Goal: Ask a question

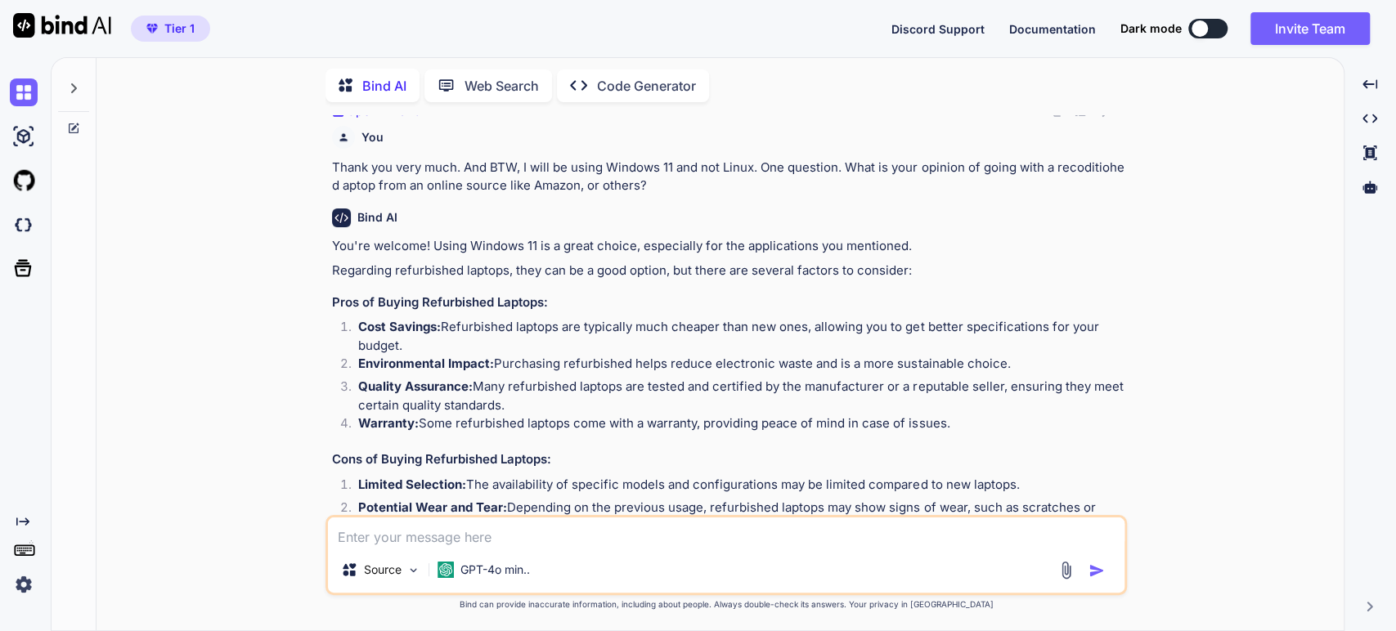
scroll to position [1130, 0]
click at [106, 116] on div "Bind AI Web Search Created with Pixso. Code Generator You You are an experience…" at bounding box center [719, 346] width 1247 height 568
click at [20, 584] on img at bounding box center [24, 585] width 28 height 28
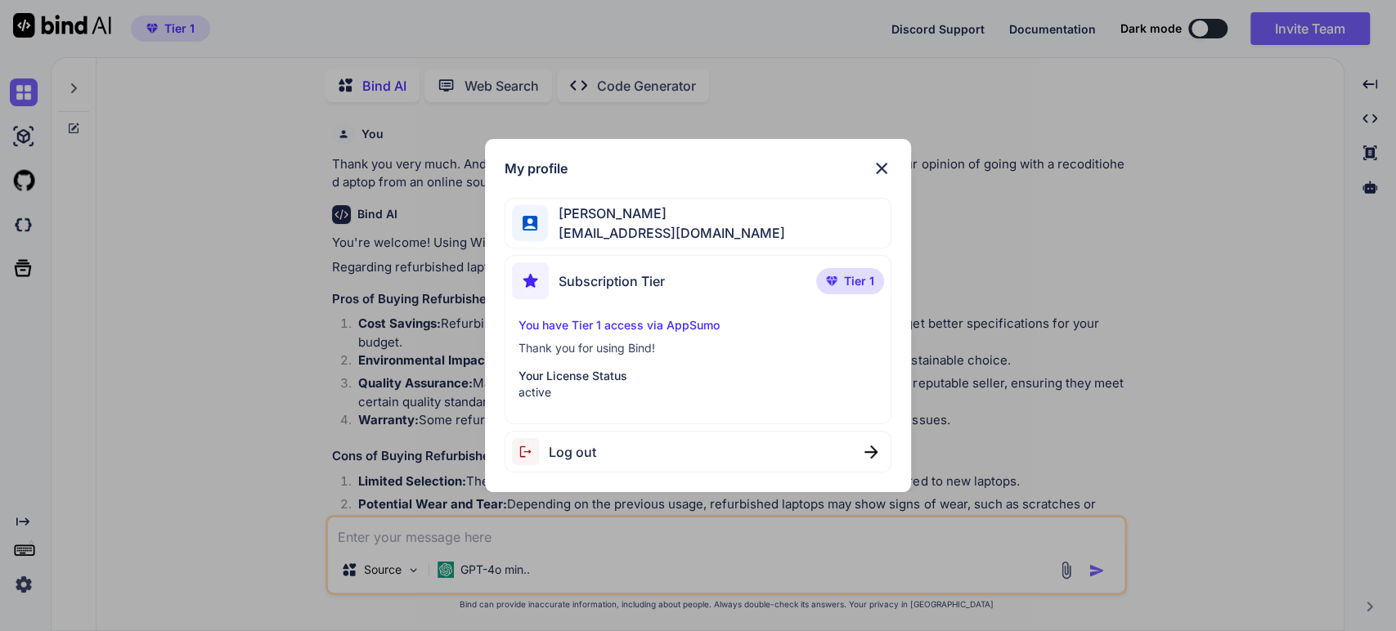
click at [555, 455] on span "Log out" at bounding box center [572, 452] width 47 height 20
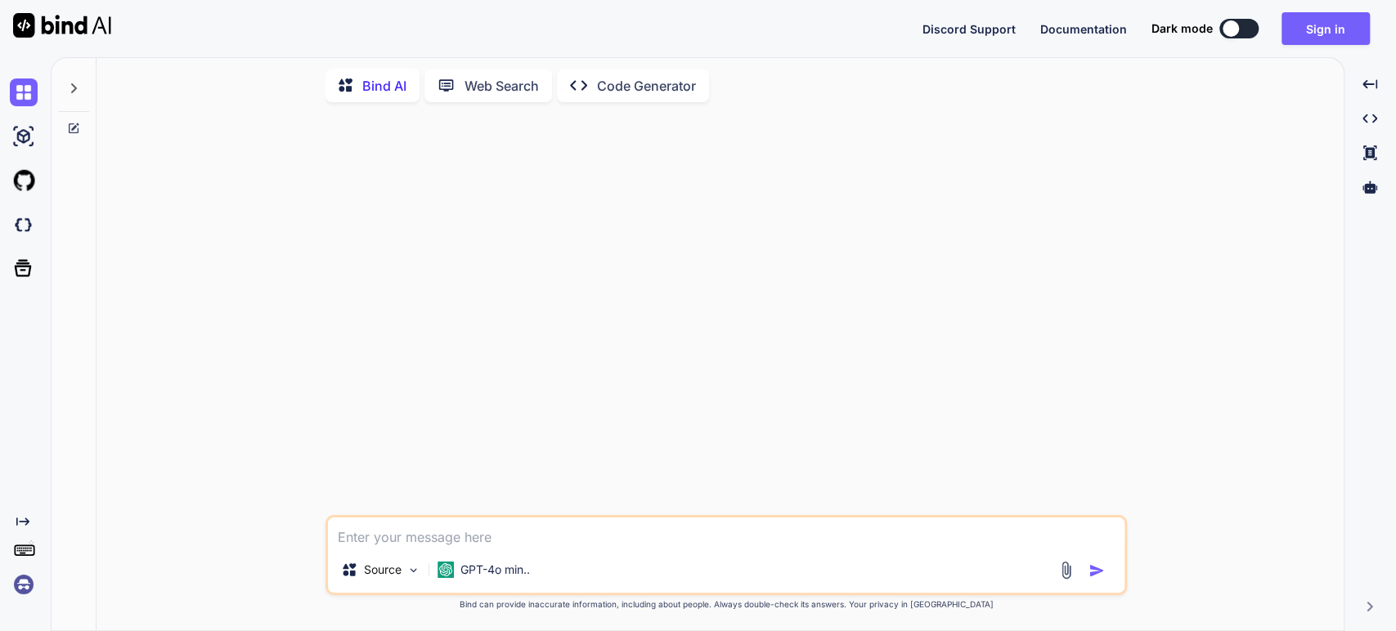
scroll to position [0, 0]
click at [72, 85] on icon at bounding box center [73, 88] width 13 height 13
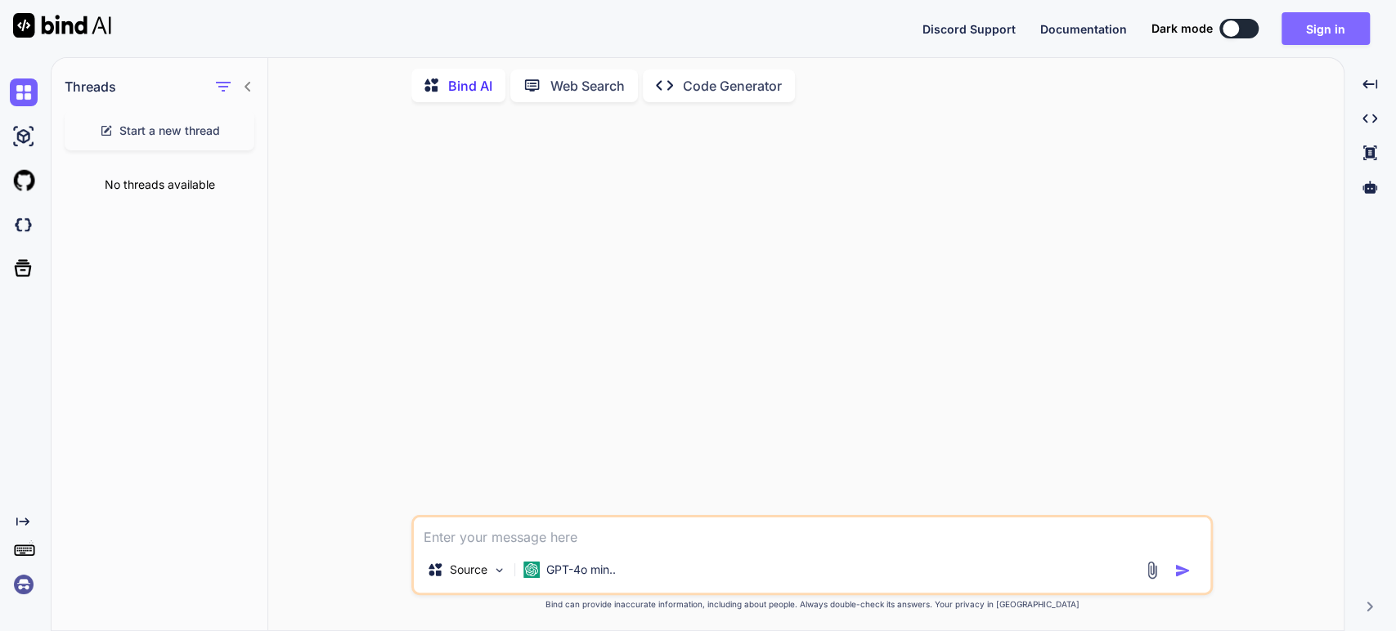
click at [1321, 26] on button "Sign in" at bounding box center [1325, 28] width 88 height 33
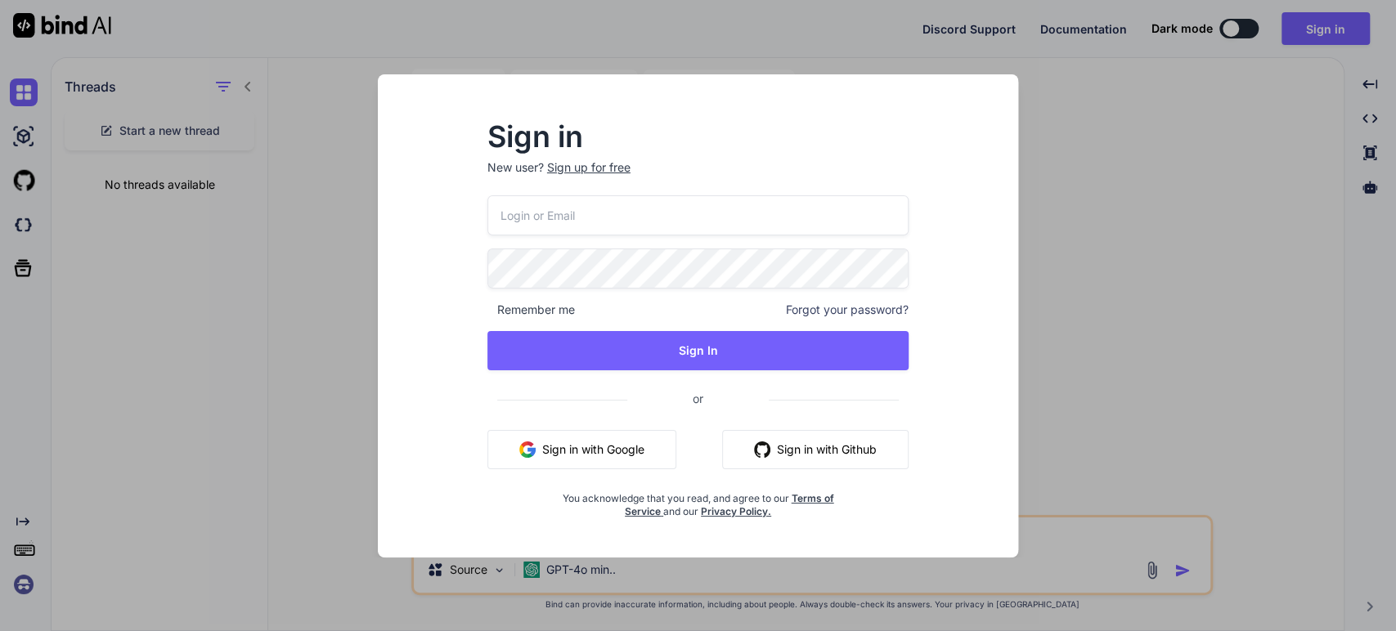
click at [564, 451] on button "Sign in with Google" at bounding box center [581, 449] width 189 height 39
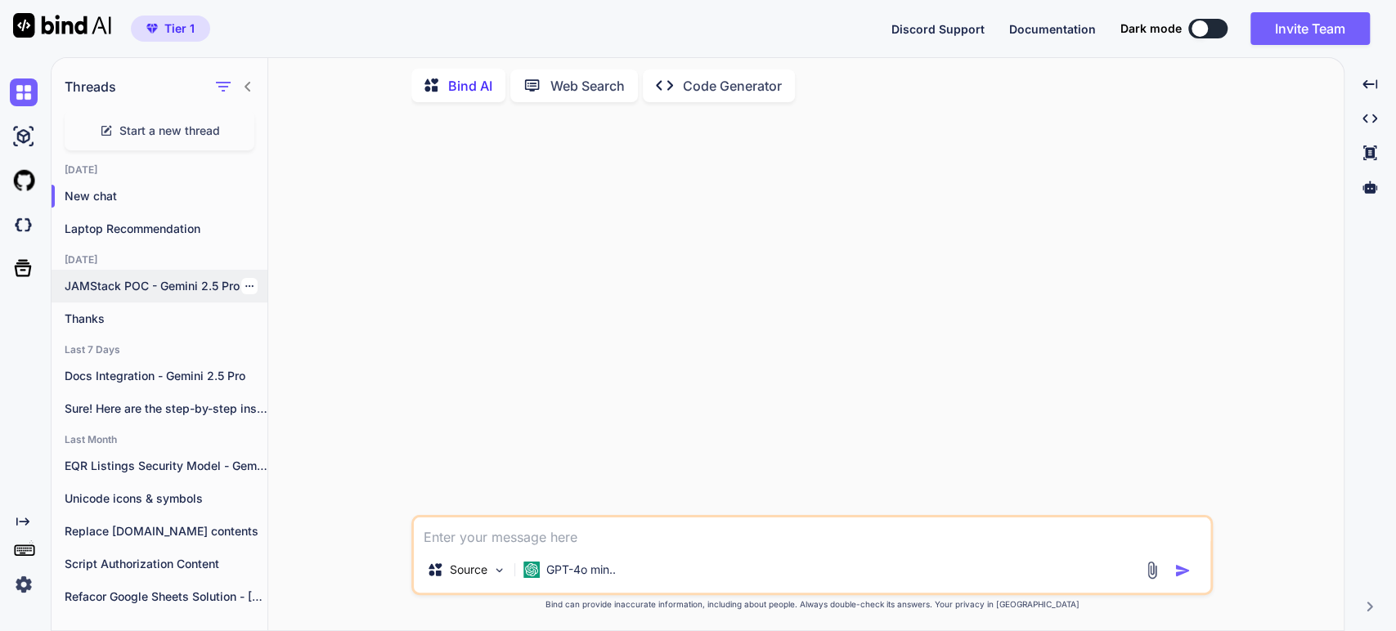
click at [98, 273] on div "JAMStack POC - Gemini 2.5 Pro" at bounding box center [160, 286] width 216 height 33
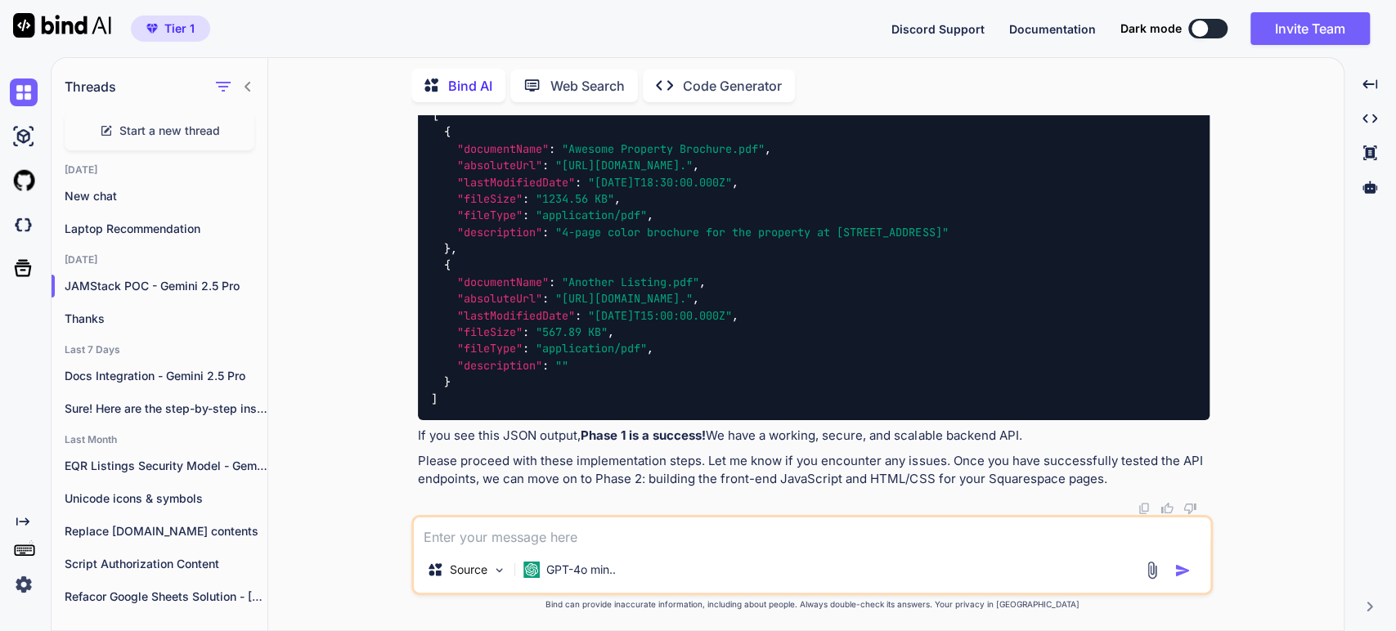
scroll to position [4874, 0]
drag, startPoint x: 914, startPoint y: 490, endPoint x: 894, endPoint y: 456, distance: 39.3
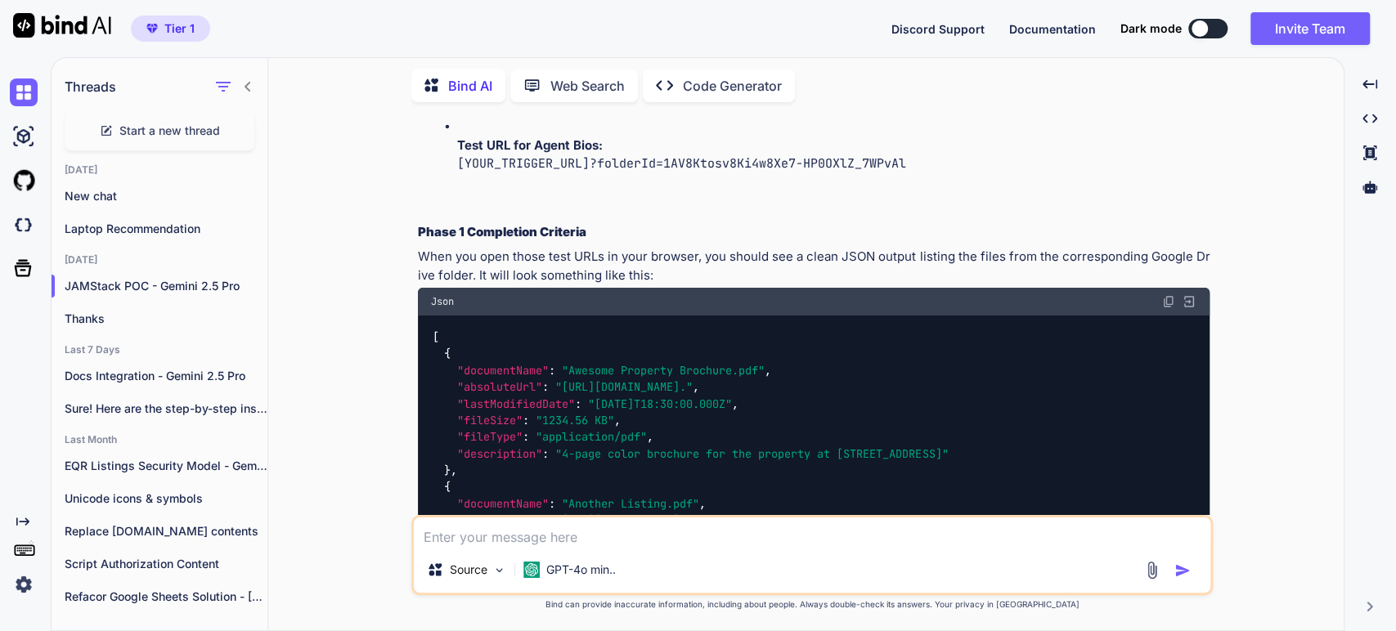
scroll to position [4147, 0]
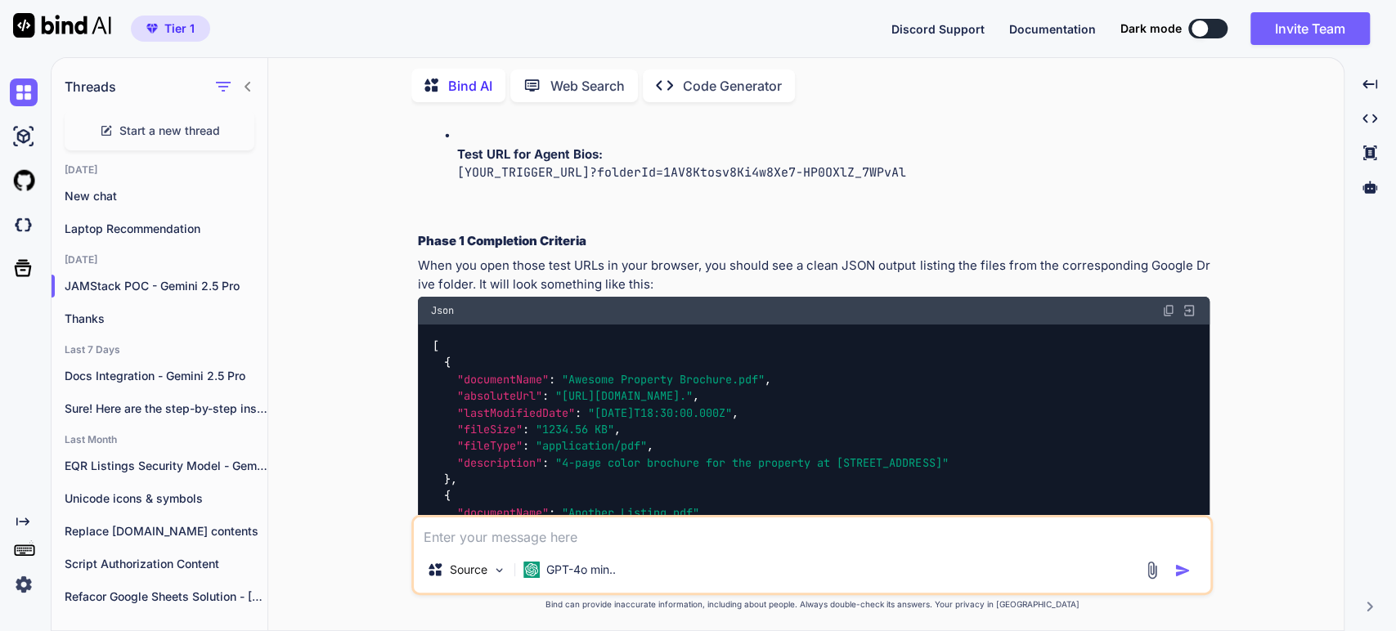
type textarea "x"
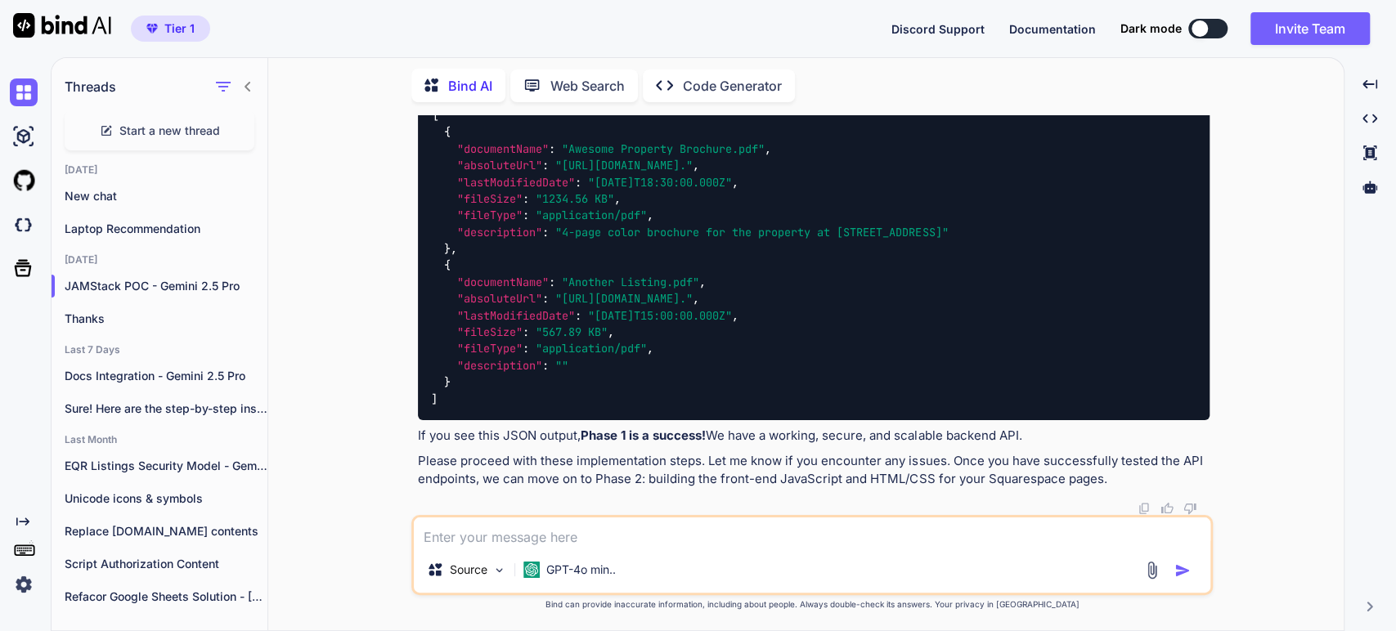
scroll to position [4602, 0]
click at [584, 18] on strong "Phase 1 Completion Criteria" at bounding box center [502, 10] width 168 height 16
click at [473, 18] on strong "Phase 1 Completion Criteria" at bounding box center [502, 10] width 168 height 16
click at [458, 525] on textarea at bounding box center [812, 532] width 796 height 29
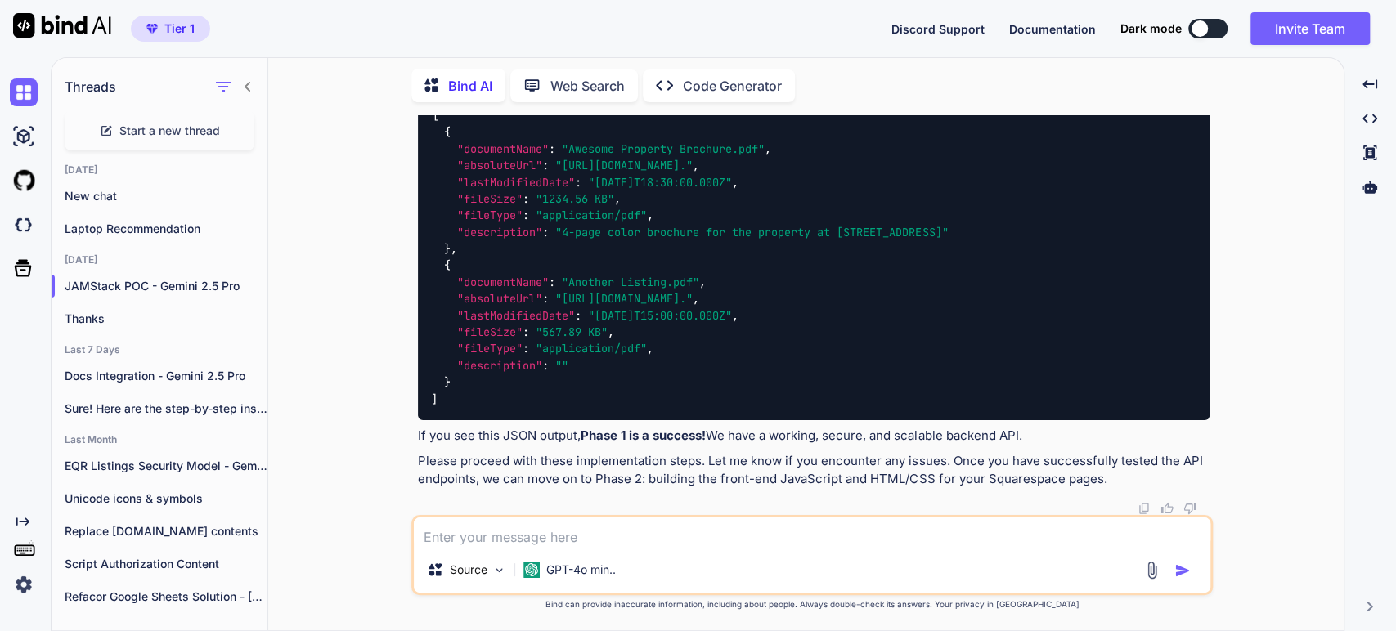
type textarea "I"
type textarea "x"
type textarea "I"
type textarea "x"
type textarea "I a"
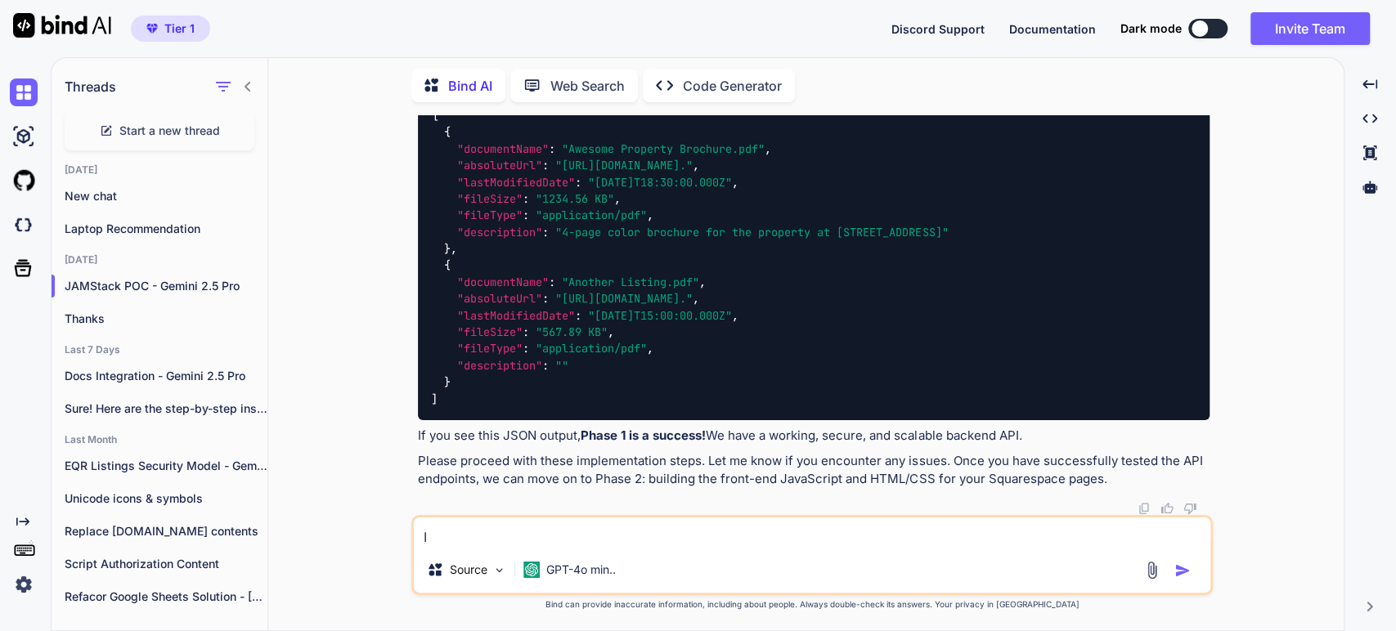
type textarea "x"
type textarea "I am"
type textarea "x"
type textarea "I am"
type textarea "x"
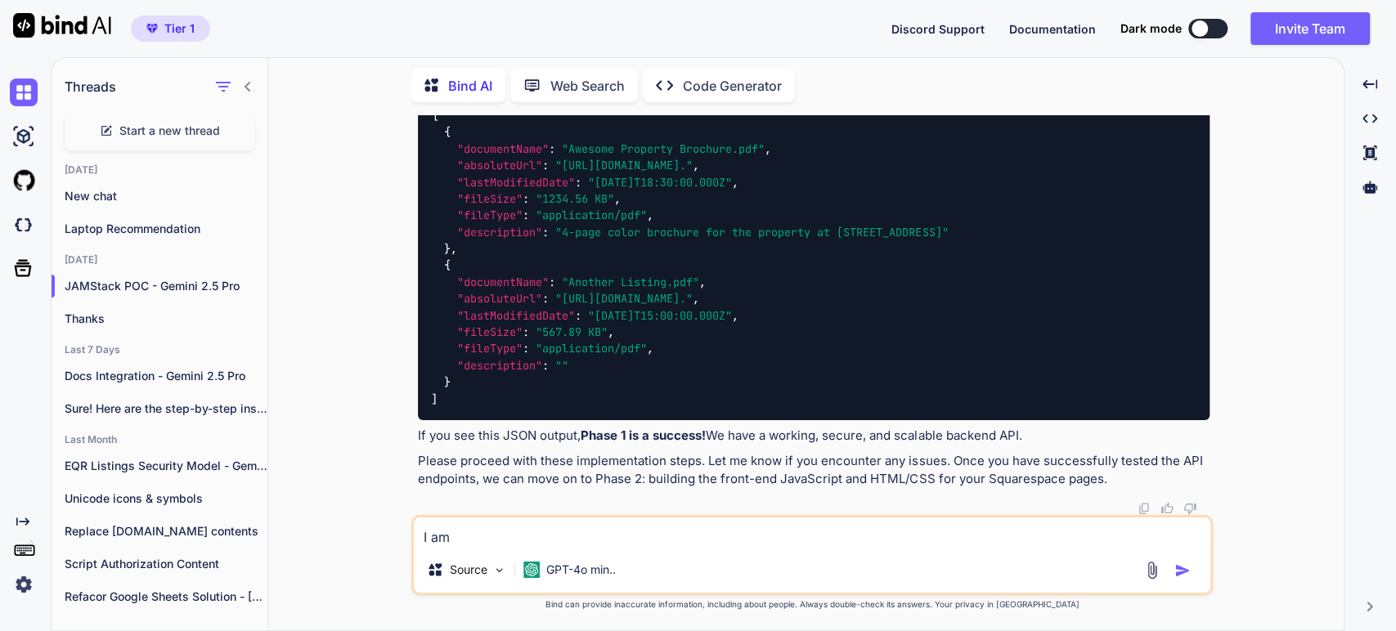
type textarea "I am c"
type textarea "x"
type textarea "I am co"
type textarea "x"
type textarea "I am com"
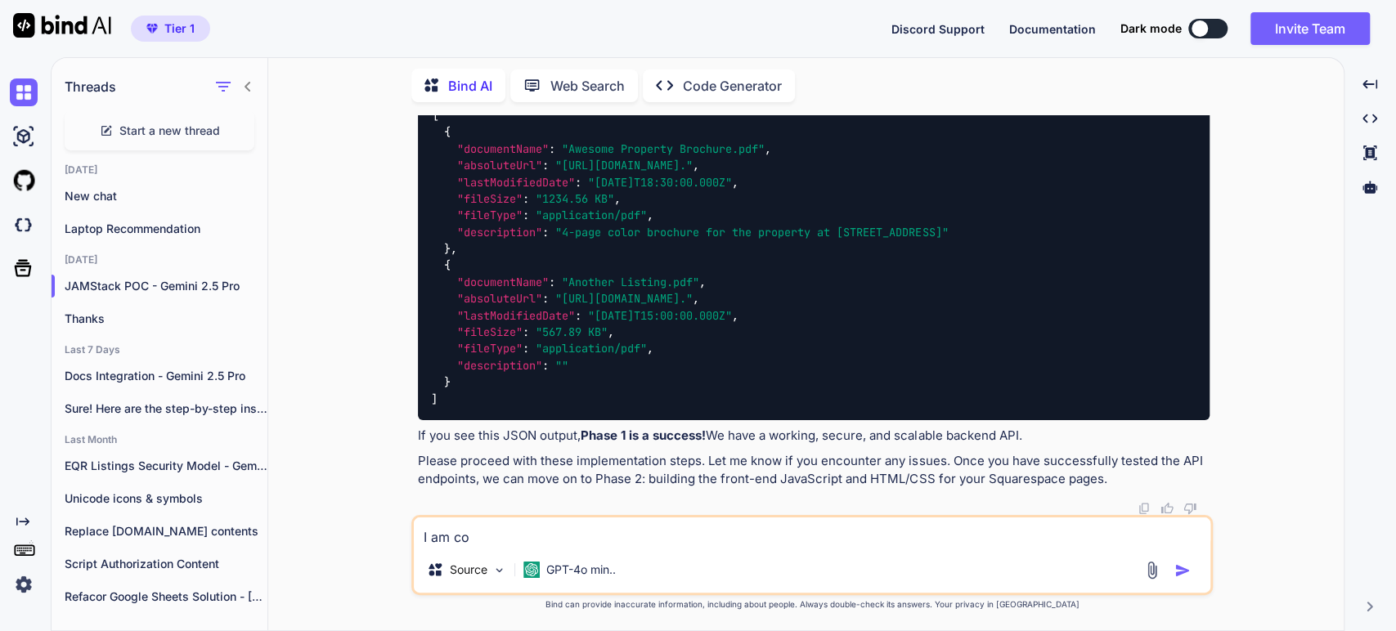
type textarea "x"
type textarea "I am comp"
type textarea "x"
type textarea "I am compl"
type textarea "x"
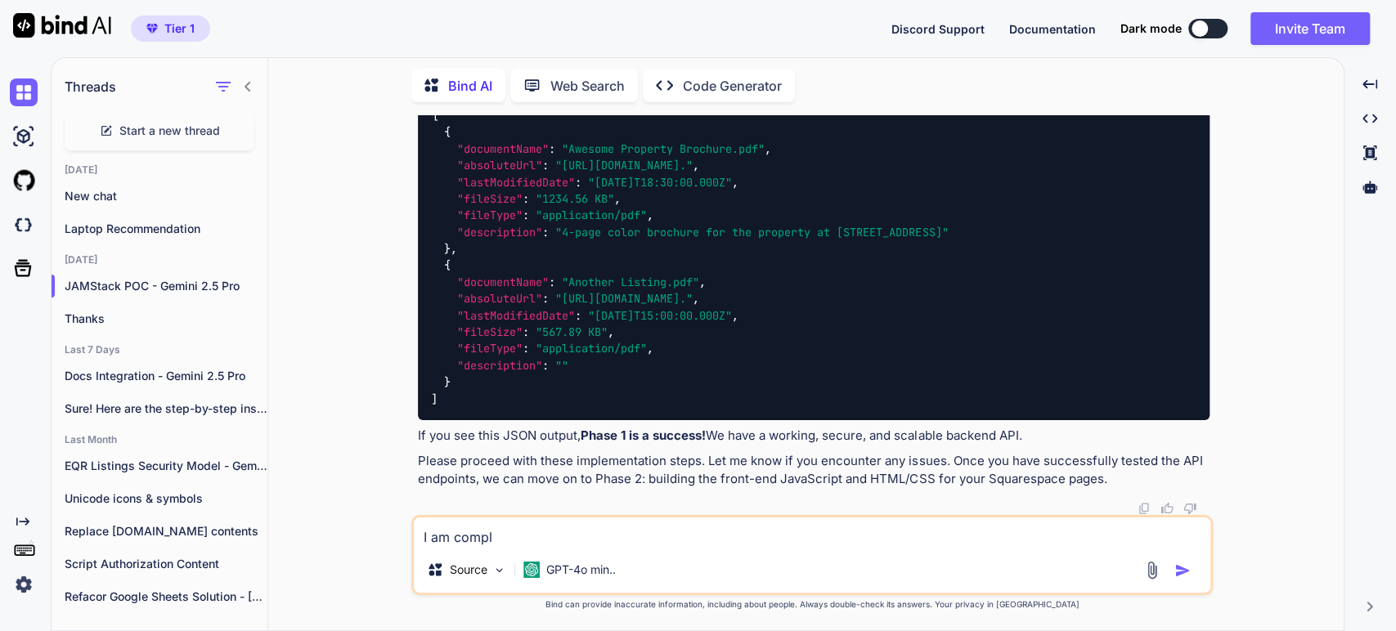
type textarea "I am comple"
type textarea "x"
type textarea "I am complet"
type textarea "x"
type textarea "I am completi"
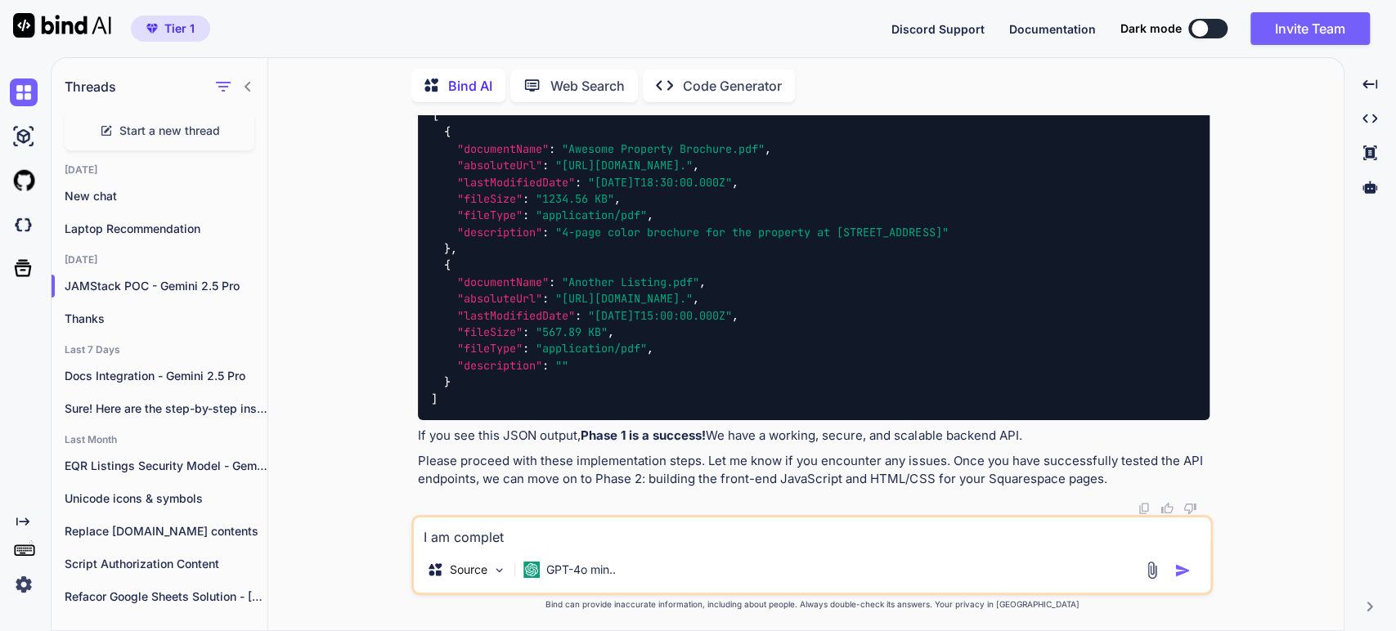
type textarea "x"
type textarea "I am completin"
type textarea "x"
type textarea "I am completing"
type textarea "x"
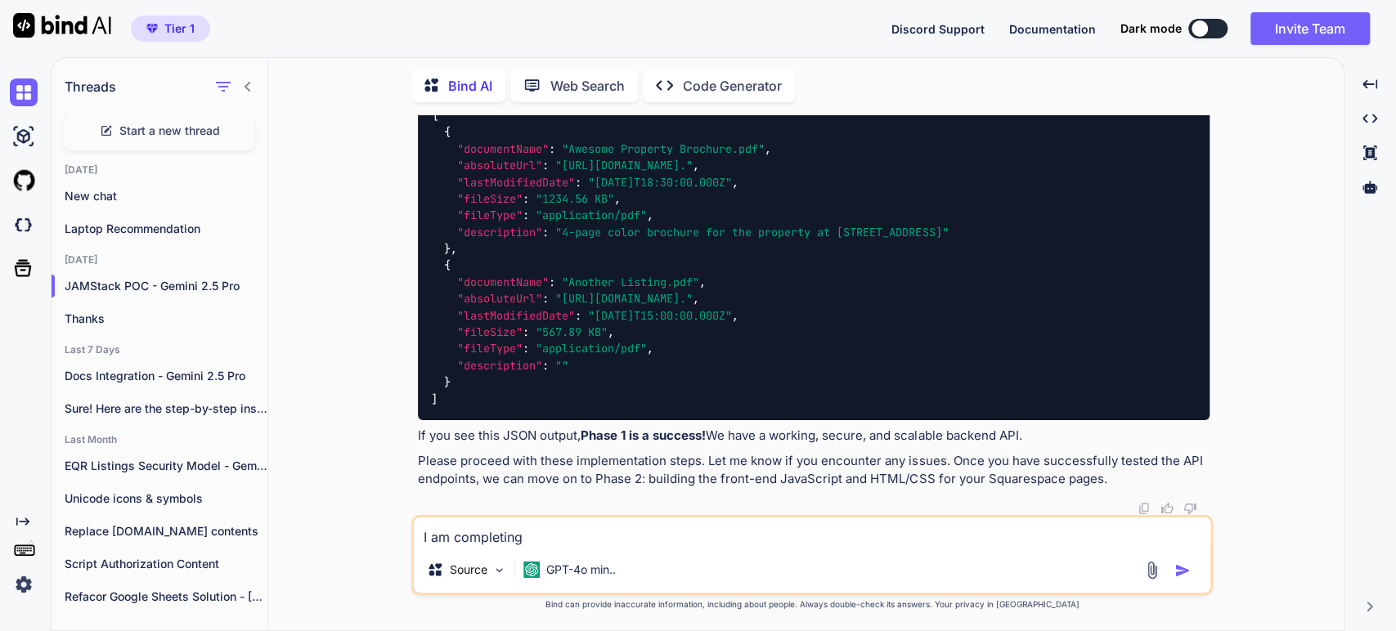
type textarea "I am completing"
type textarea "x"
type textarea "I am completing t"
type textarea "x"
type textarea "I am completing th"
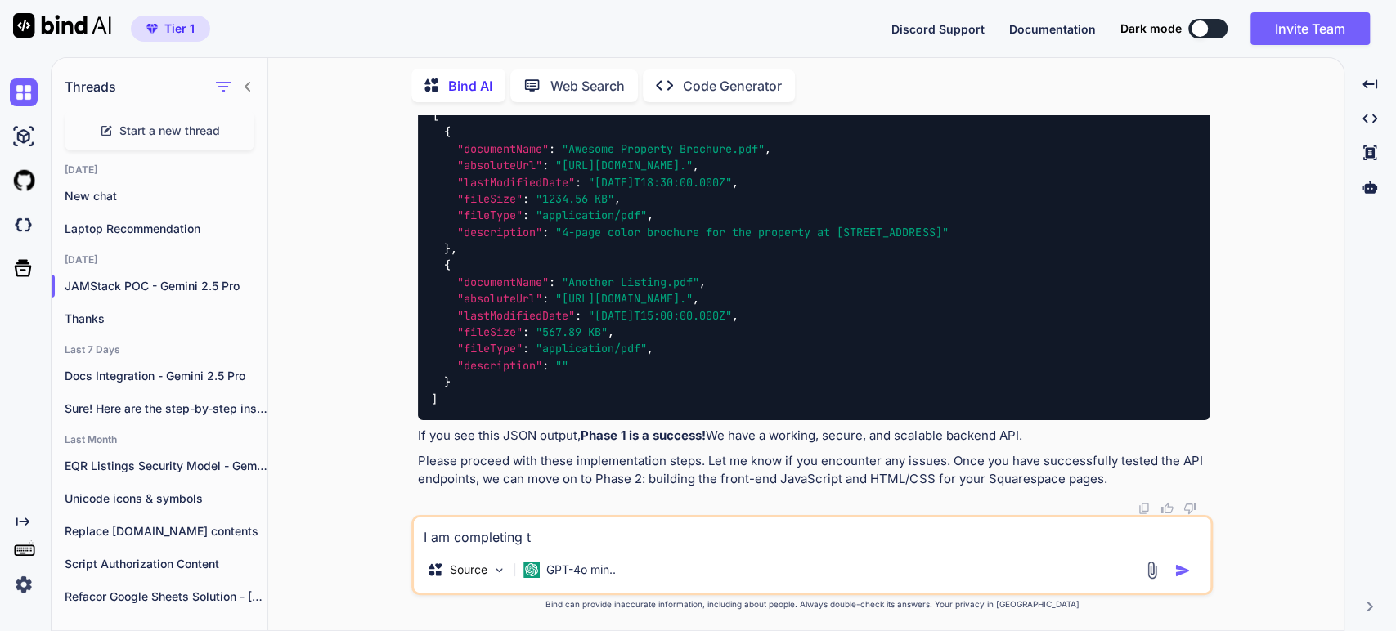
type textarea "x"
type textarea "I am completing the"
type textarea "x"
type textarea "I am completing the"
type textarea "x"
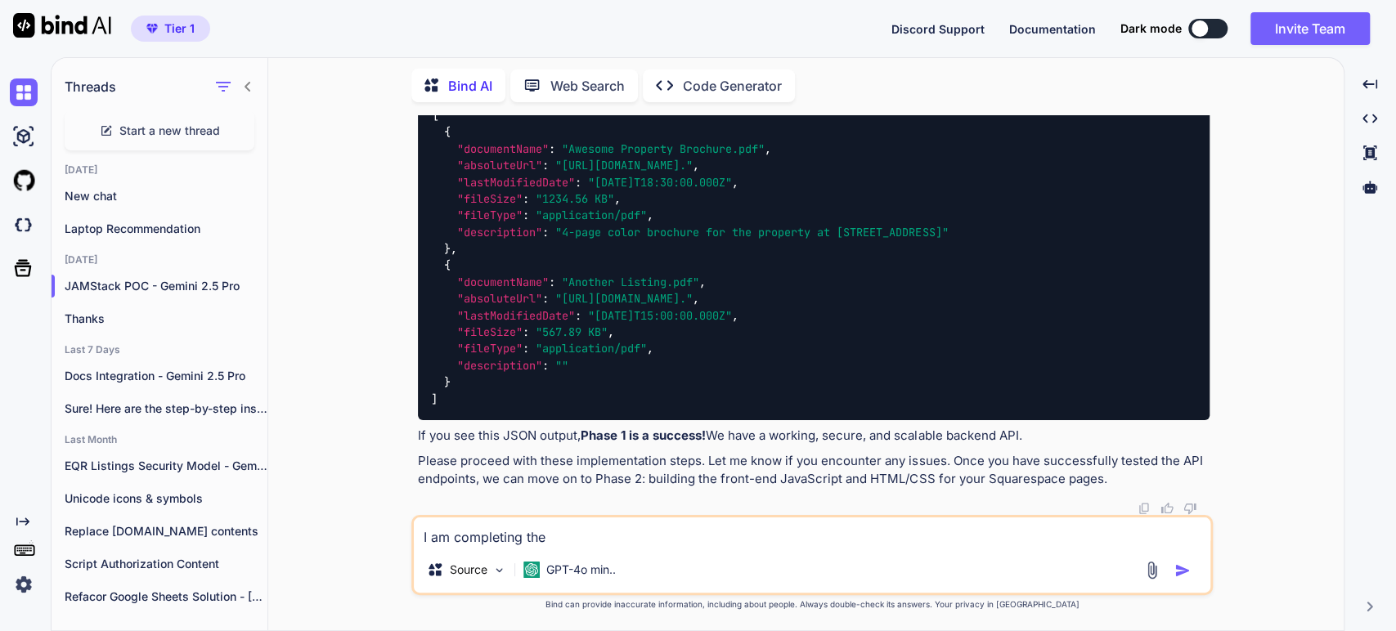
type textarea "I am completing the a"
type textarea "x"
type textarea "I am completing the ao"
type textarea "x"
type textarea "I am completing the a"
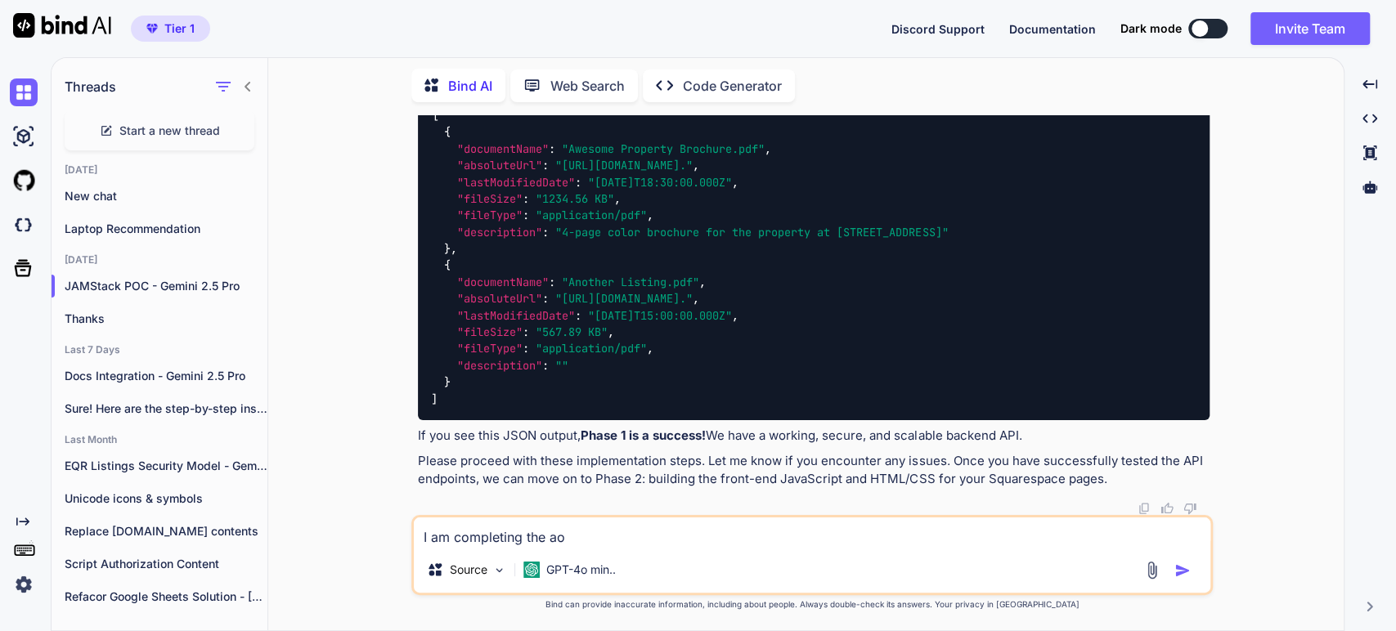
type textarea "x"
type textarea "I am completing the ab"
type textarea "x"
type textarea "I am completing the abo"
type textarea "x"
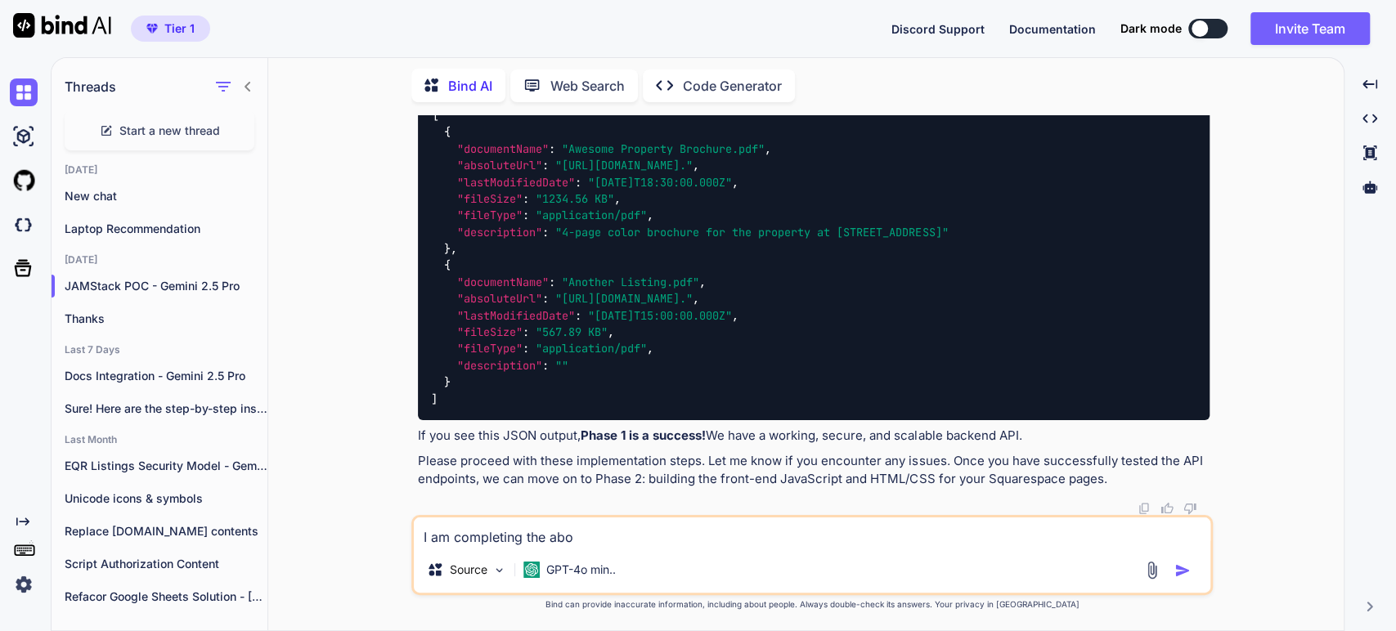
type textarea "I am completing the abov"
type textarea "x"
type textarea "I am completing the above"
type textarea "x"
type textarea "I am completing the above"
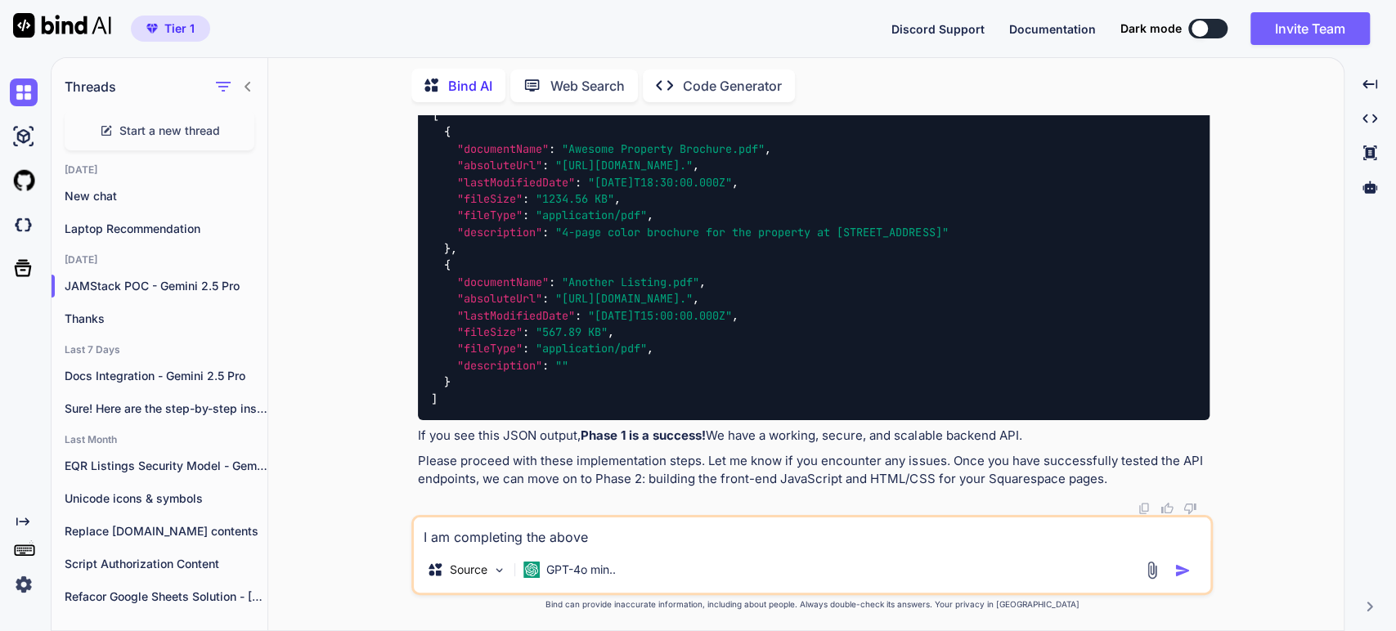
type textarea "x"
type textarea "I am completing the above s"
type textarea "x"
type textarea "I am completing the above st"
type textarea "x"
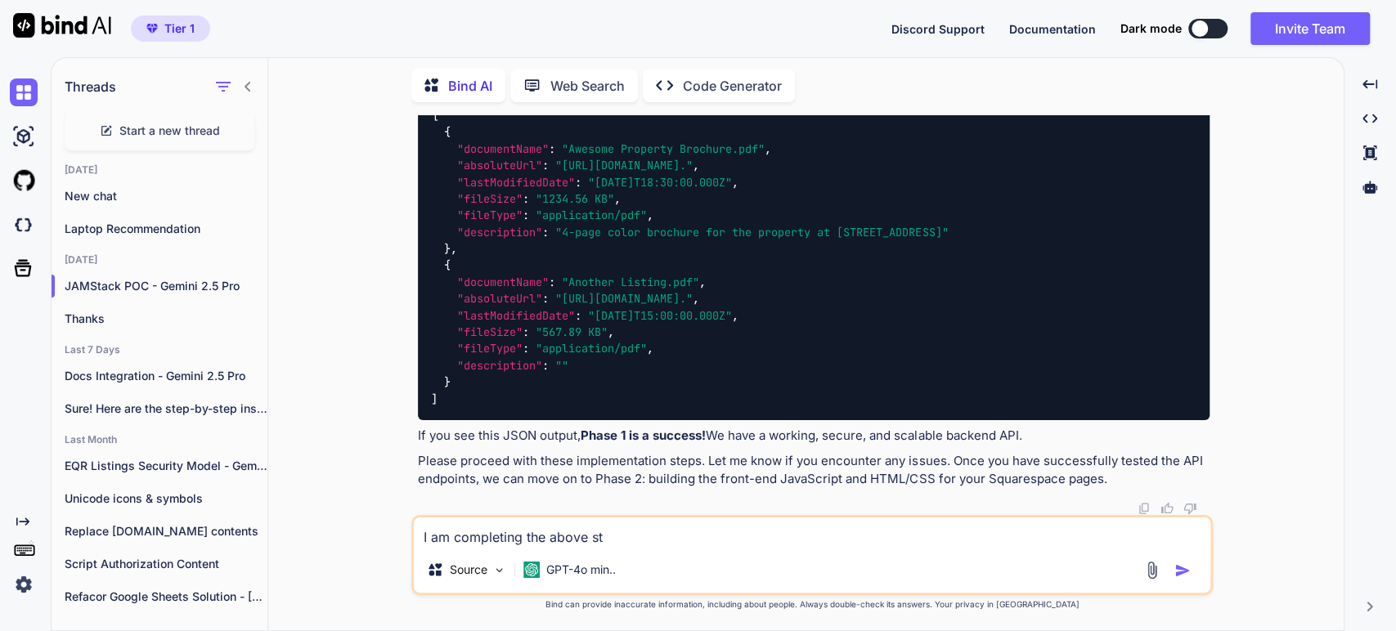
type textarea "I am completing the above ste"
type textarea "x"
type textarea "I am completing the above step"
type textarea "x"
type textarea "I am completing the above steps"
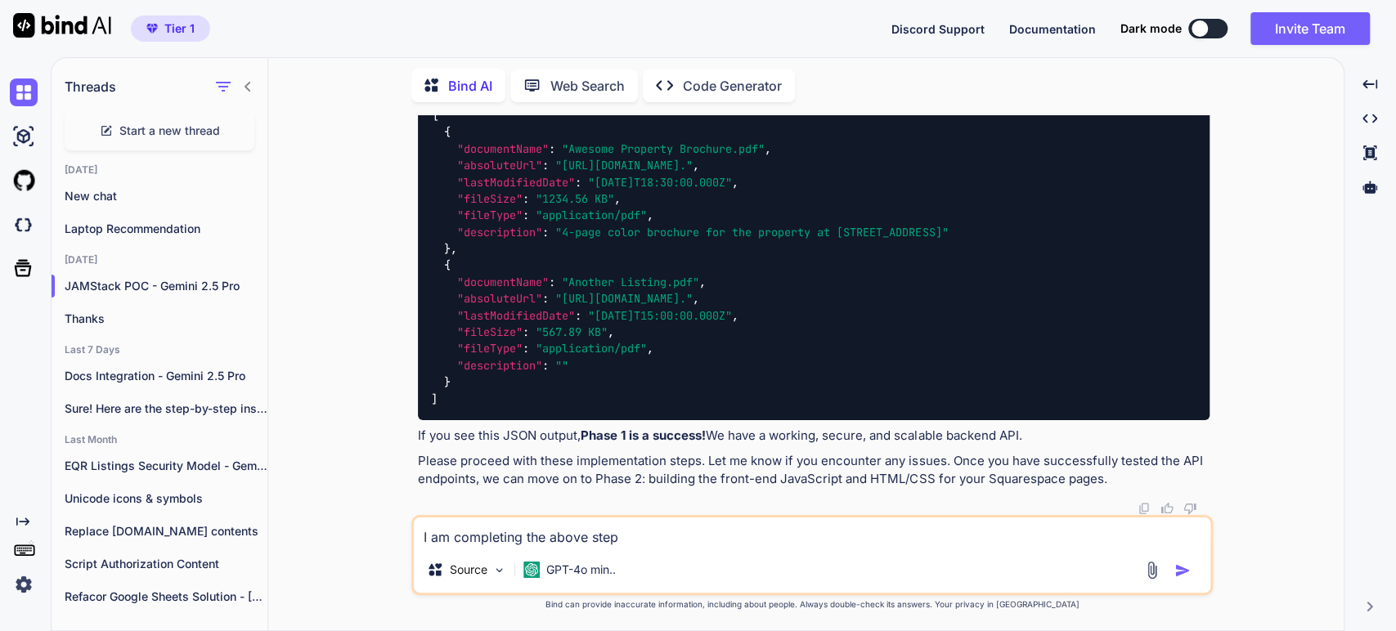
type textarea "x"
type textarea "I am completing the above steps"
type textarea "x"
type textarea "I am completing the above steps b"
type textarea "x"
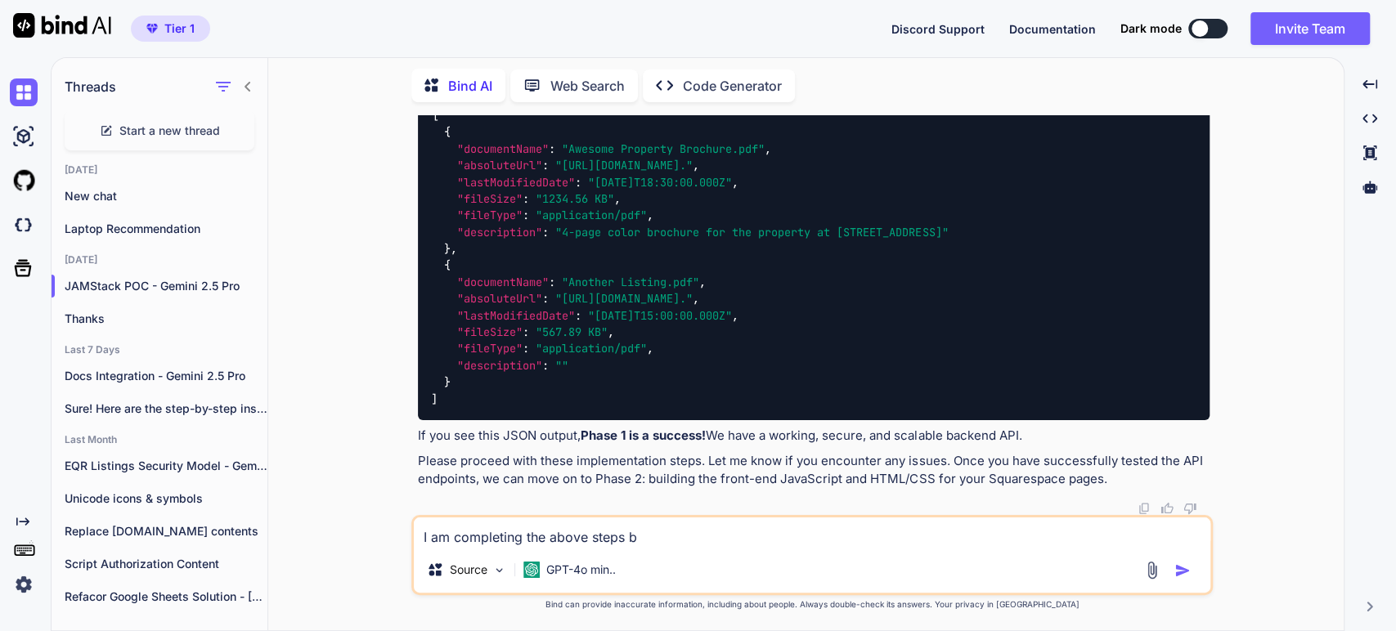
type textarea "I am completing the above steps bu"
type textarea "x"
type textarea "I am completing the above steps but"
type textarea "x"
type textarea "I am completing the above steps but"
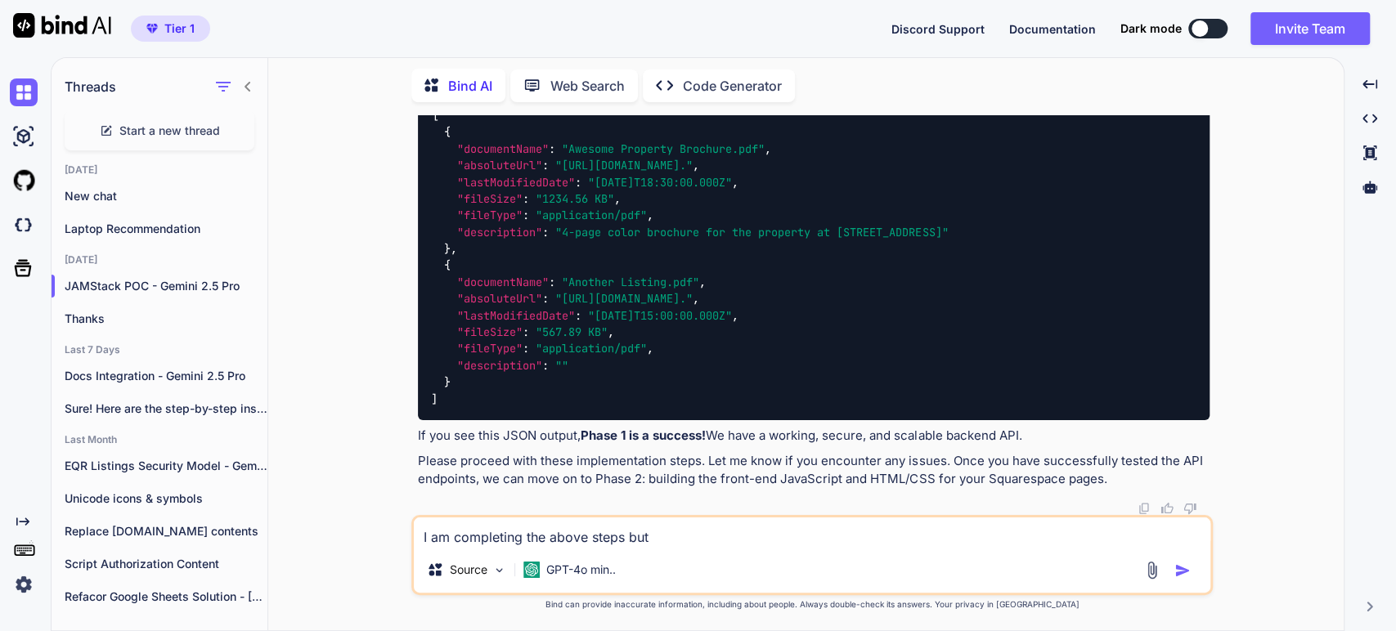
type textarea "x"
type textarea "I am completing the above steps but I"
type textarea "x"
type textarea "I am completing the above steps but I"
type textarea "x"
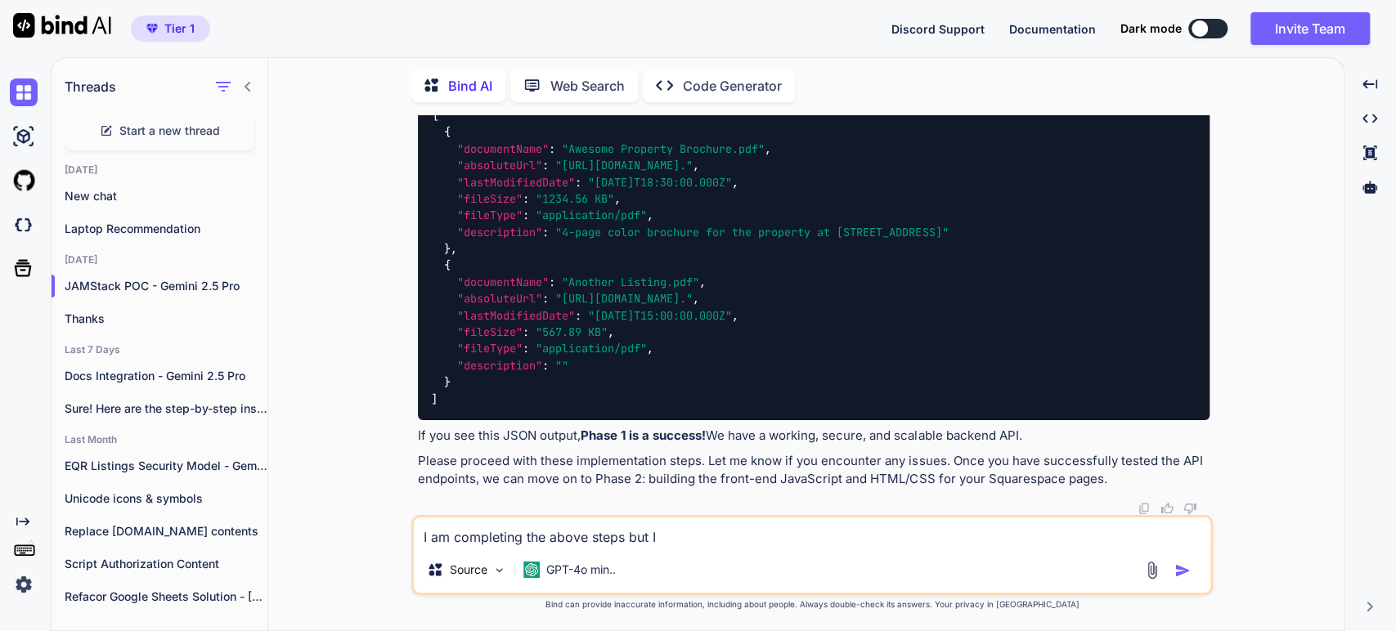
type textarea "I am completing the above steps but I h"
type textarea "x"
type textarea "I am completing the above steps but I ha"
type textarea "x"
type textarea "I am completing the above steps but I hav"
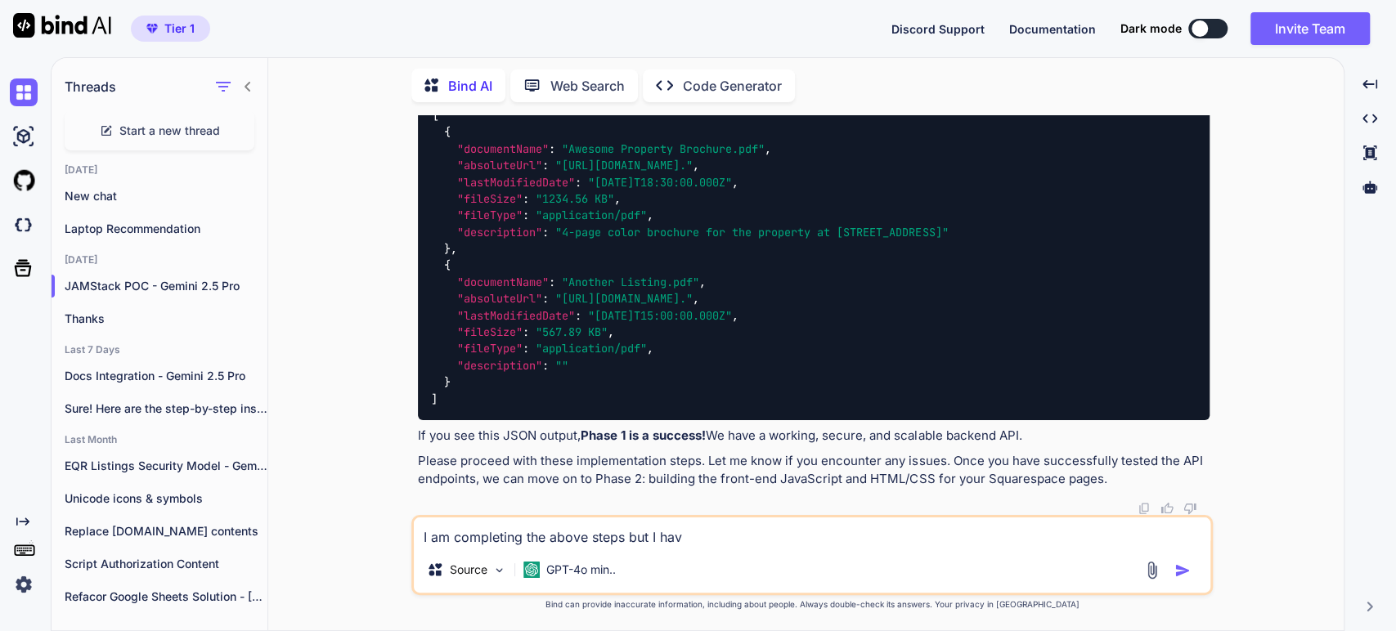
type textarea "x"
type textarea "I am completing the above steps but I have"
type textarea "x"
type textarea "I am completing the above steps but I have"
type textarea "x"
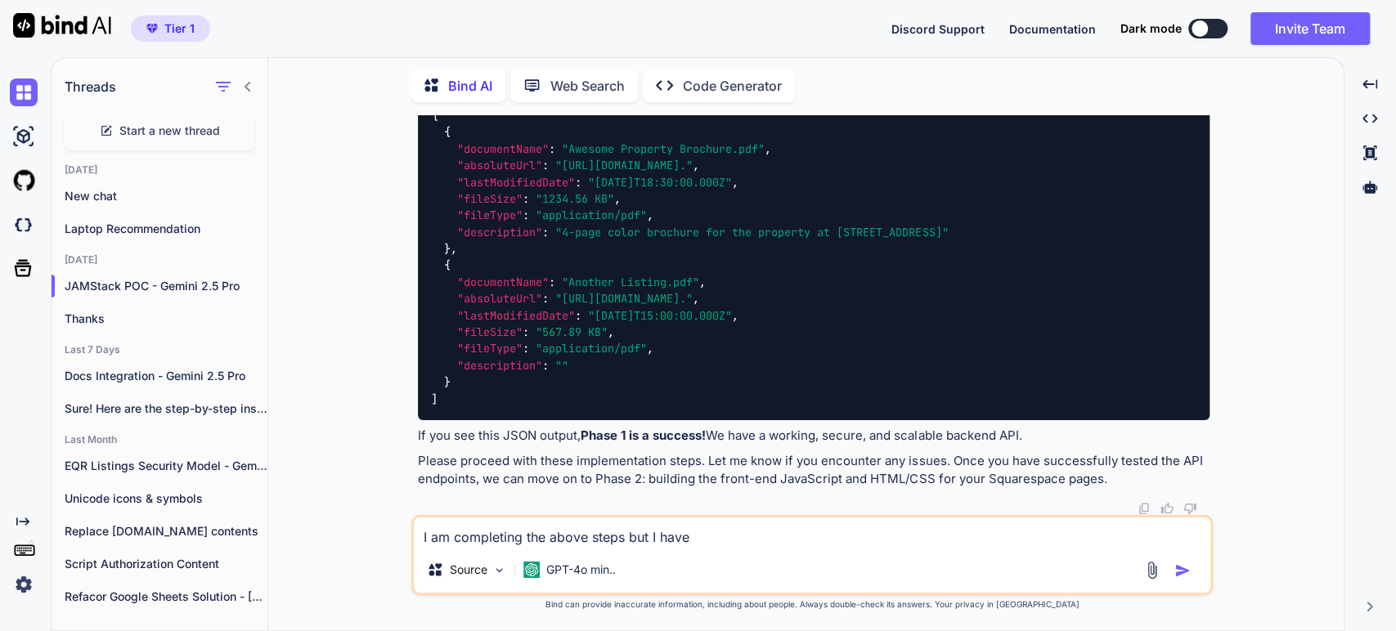
type textarea "I am completing the above steps but I have a"
type textarea "x"
type textarea "I am completing the above steps but I have a"
type textarea "x"
type textarea "I am completing the above steps but I have a q"
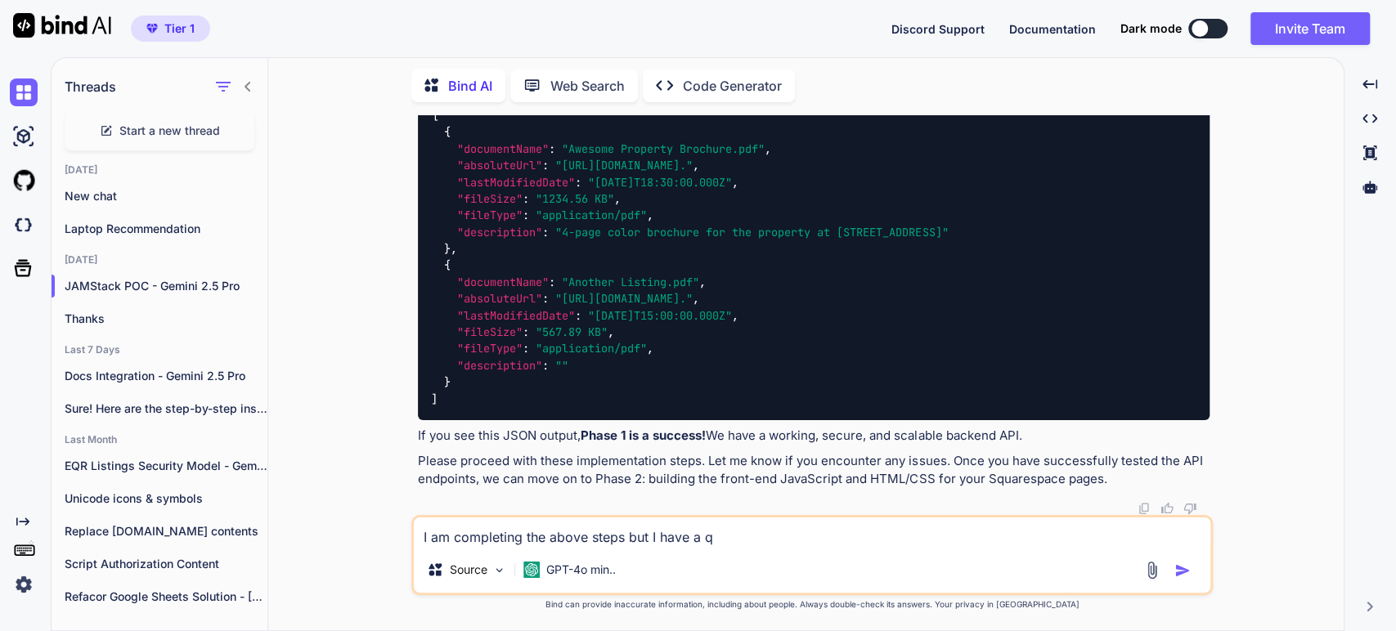
type textarea "x"
type textarea "I am completing the above steps but I have a qu"
type textarea "x"
type textarea "I am completing the above steps but I have a que"
type textarea "x"
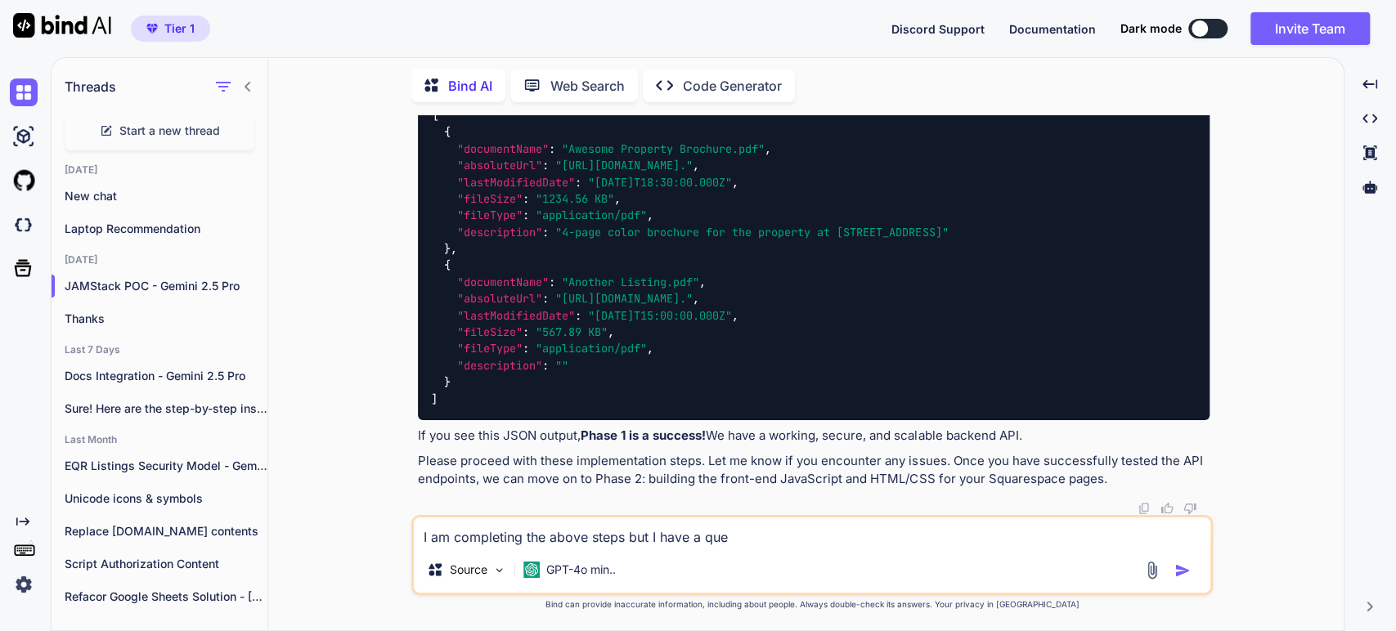
type textarea "I am completing the above steps but I have a ques"
type textarea "x"
type textarea "I am completing the above steps but I have a quest"
type textarea "x"
type textarea "I am completing the above steps but I have a questi"
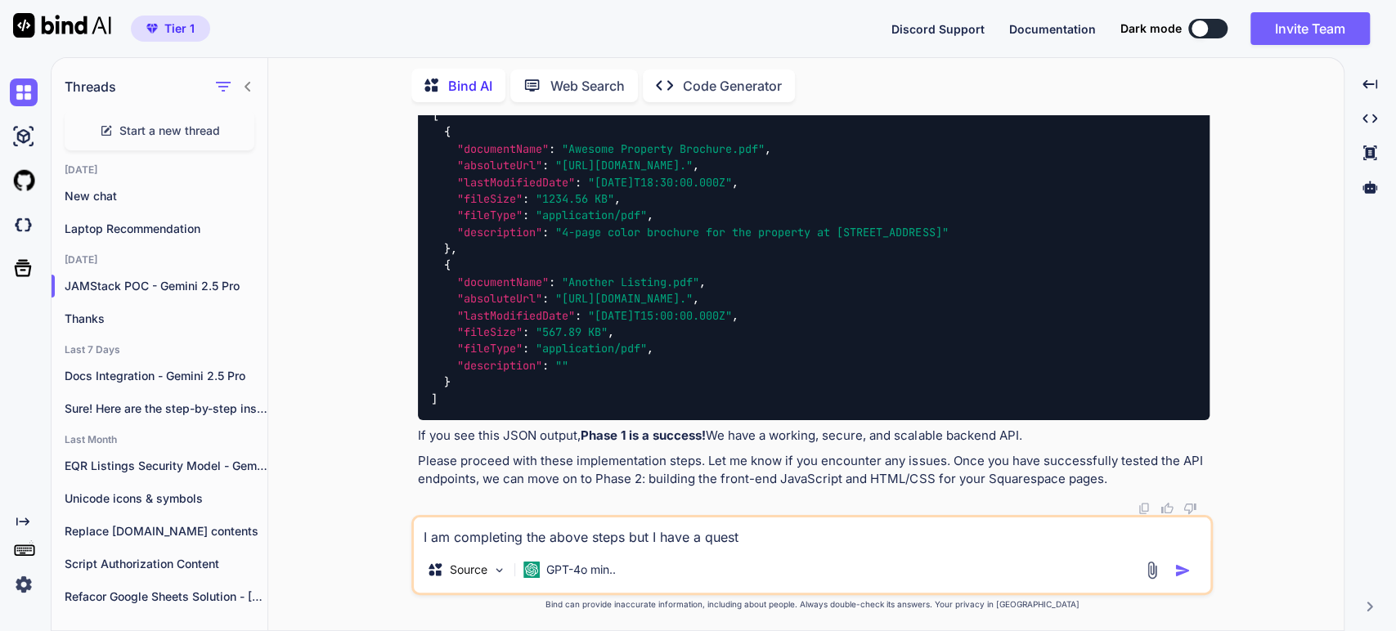
type textarea "x"
type textarea "I am completing the above steps but I have a questio"
type textarea "x"
type textarea "I am completing the above steps but I have a question"
type textarea "x"
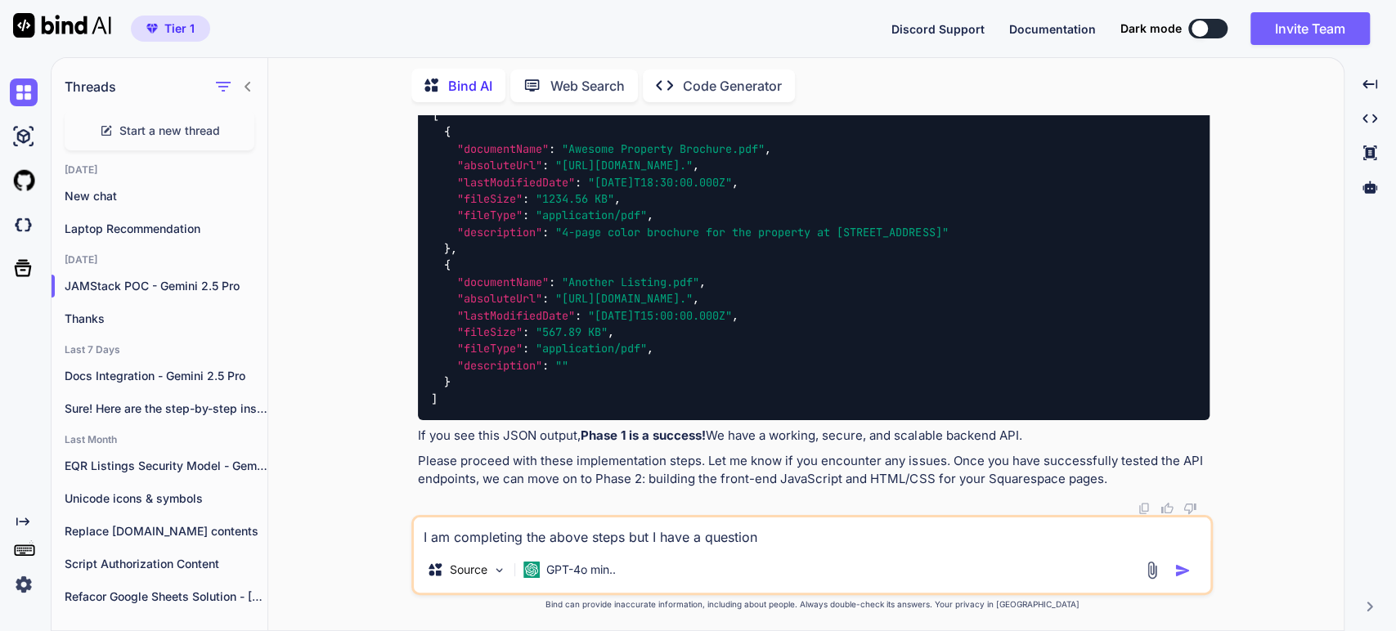
type textarea "I am completing the above steps but I have a question"
type textarea "x"
type textarea "I am completing the above steps but I have a question o"
type textarea "x"
type textarea "I am completing the above steps but I have a question on"
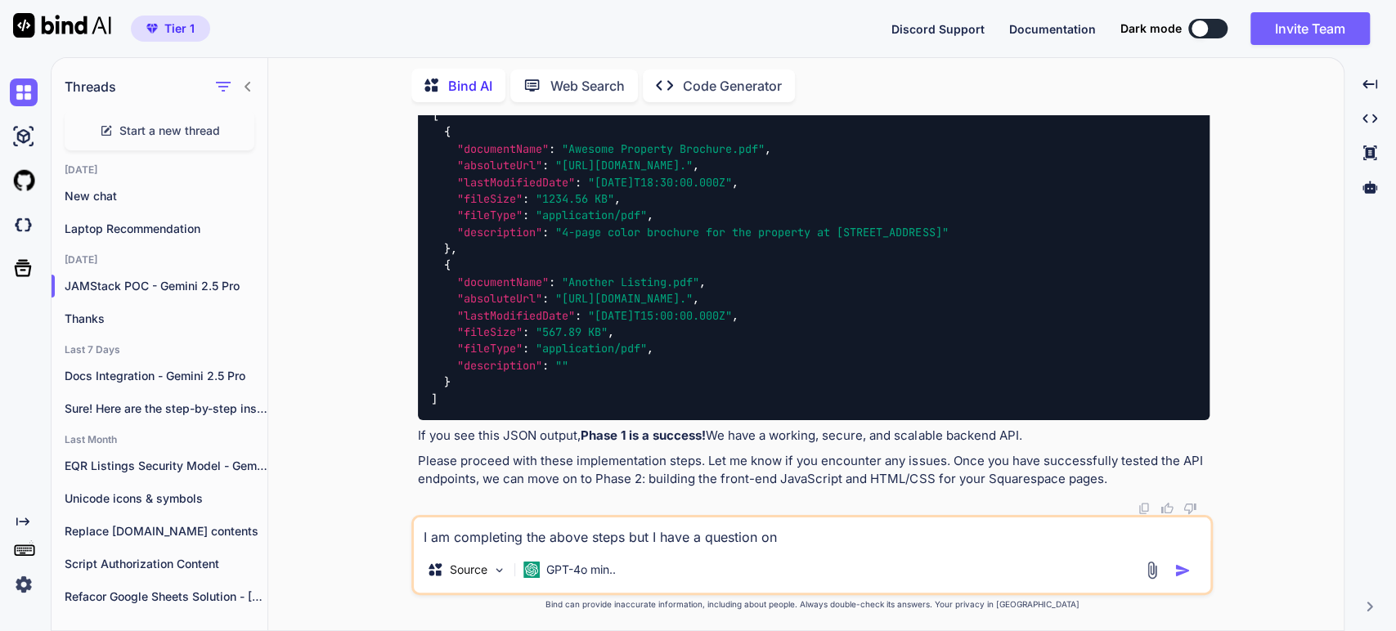
type textarea "x"
type textarea "I am completing the above steps but I have a question on"
type textarea "x"
type textarea "I am completing the above steps but I have a question on S"
type textarea "x"
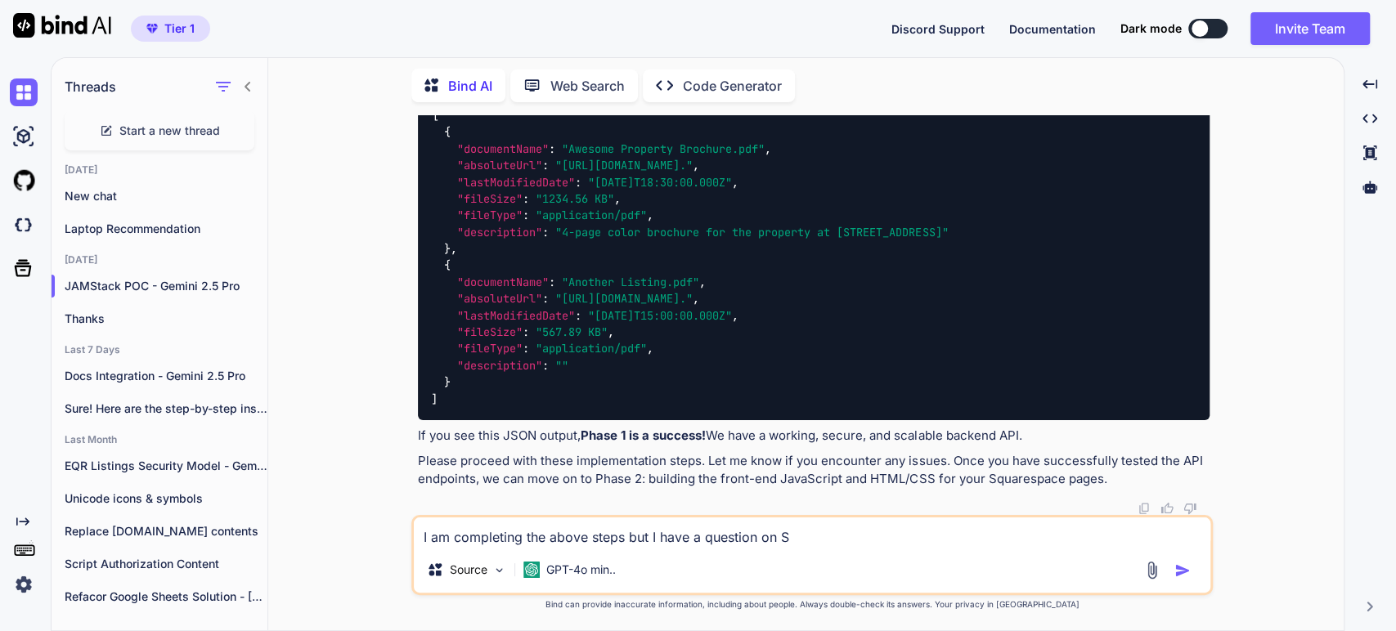
type textarea "I am completing the above steps but I have a question on St"
type textarea "x"
type textarea "I am completing the above steps but I have a question on Ste"
type textarea "x"
type textarea "I am completing the above steps but I have a question on Step"
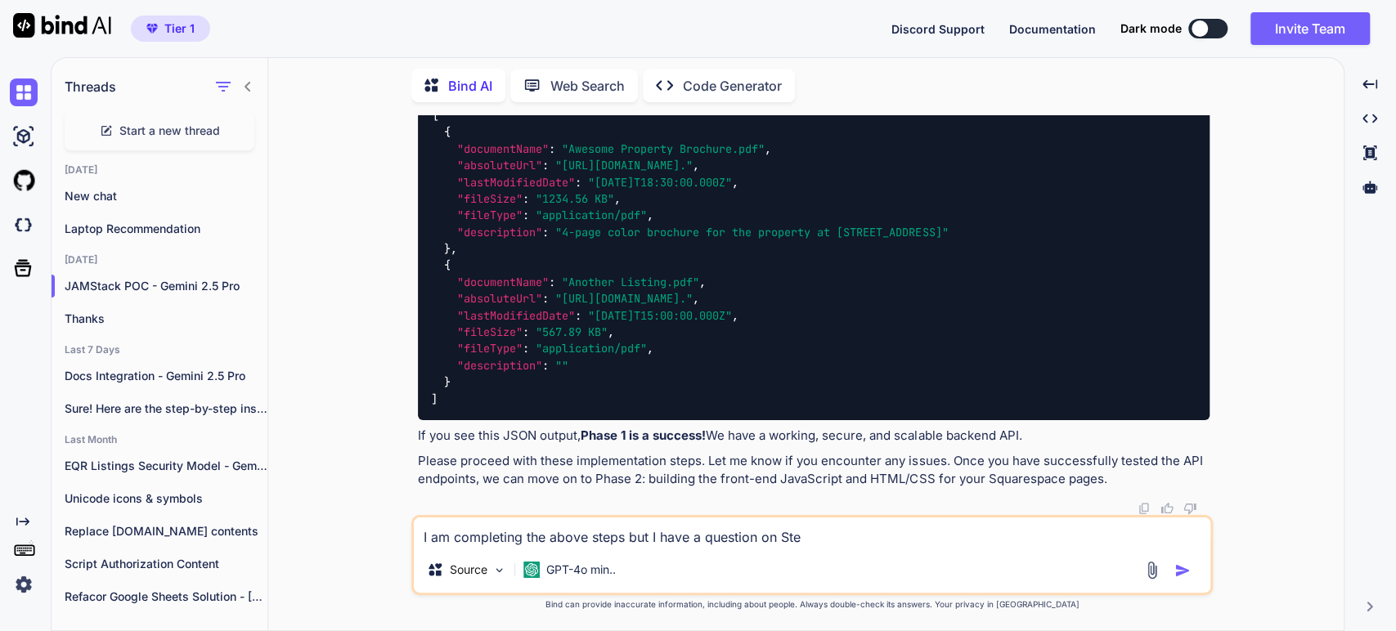
type textarea "x"
type textarea "I am completing the above steps but I have a question on Step"
type textarea "x"
type textarea "I am completing the above steps but I have a question on Step 3"
type textarea "x"
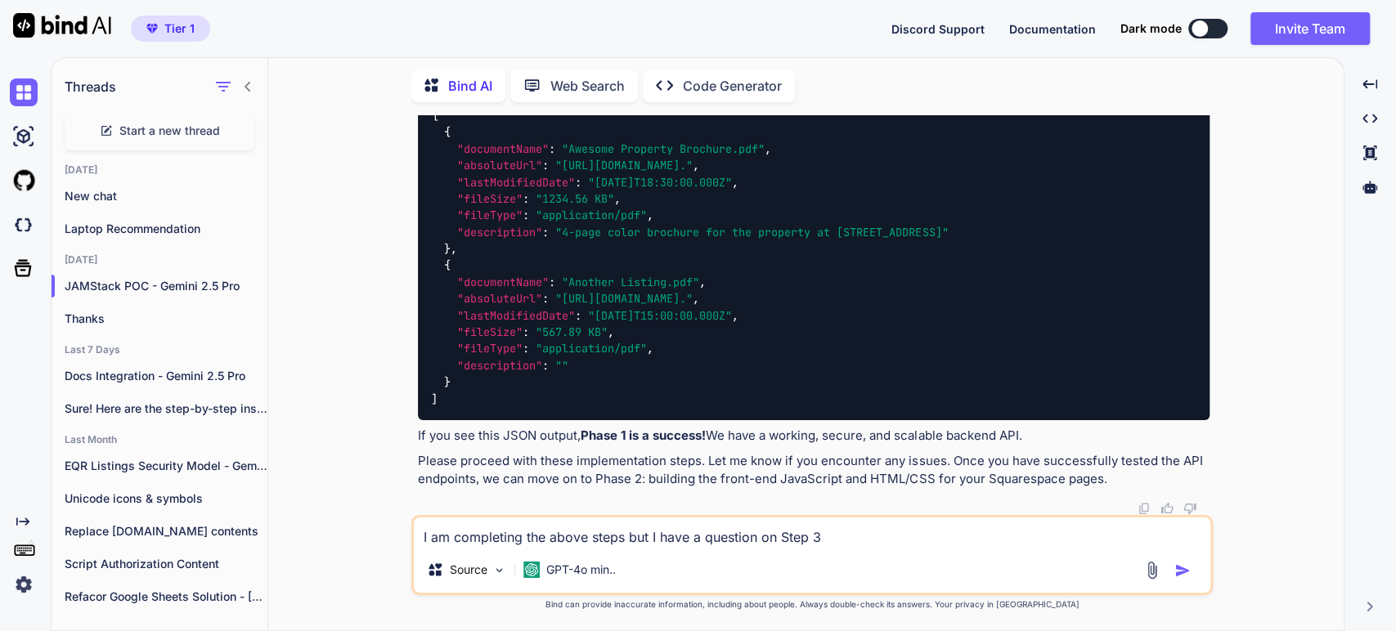
type textarea "I am completing the above steps but I have a question on Step 3."
type textarea "x"
type textarea "I am completing the above steps but I have a question on Step 3."
type textarea "x"
type textarea "I am completing the above steps but I have a question on Step 3. C"
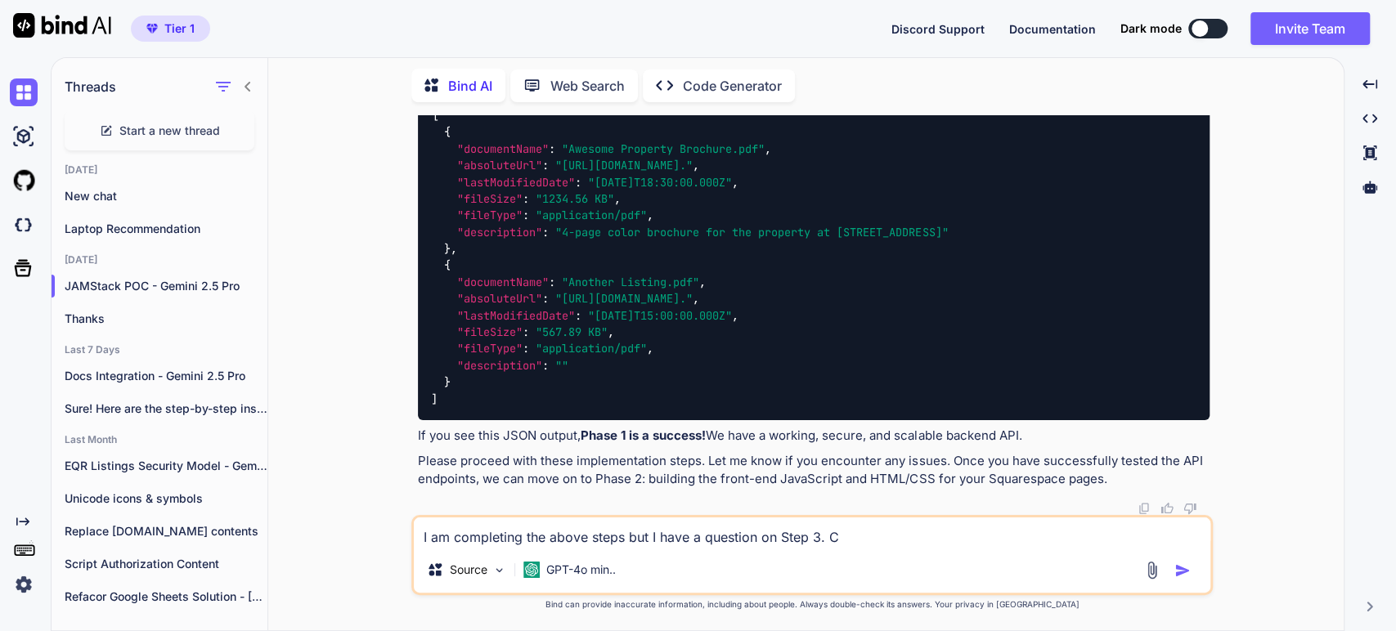
type textarea "x"
type textarea "I am completing the above steps but I have a question on Step 3. Cr"
type textarea "x"
type textarea "I am completing the above steps but I have a question on Step 3. Cre"
type textarea "x"
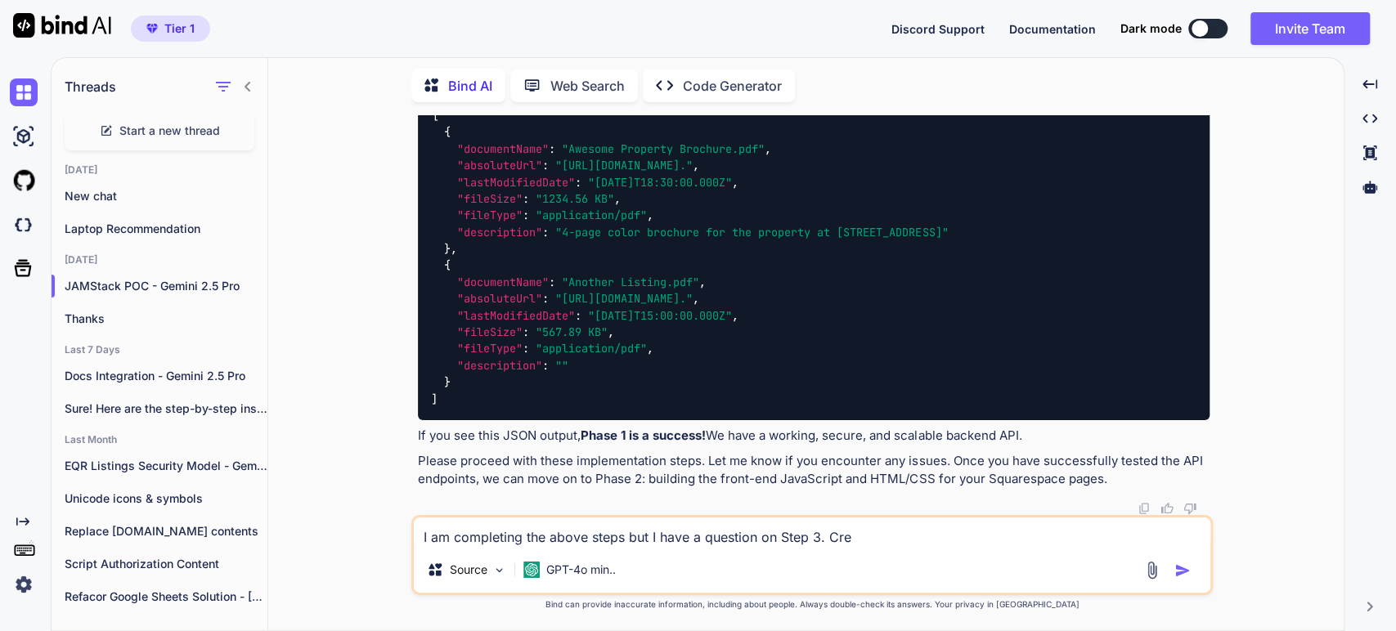
type textarea "I am completing the above steps but I have a question on Step 3. Crea"
type textarea "x"
type textarea "I am completing the above steps but I have a question on Step 3. Creat"
type textarea "x"
type textarea "I am completing the above steps but I have a question on Step 3. Create"
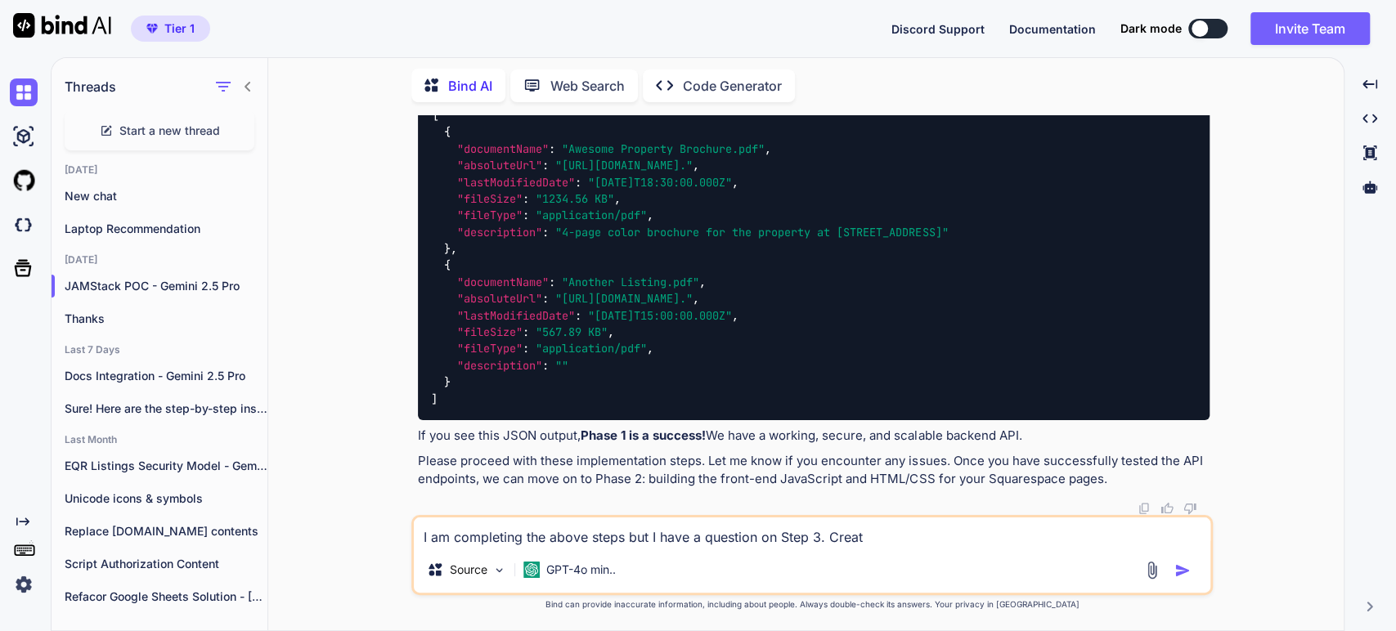
type textarea "x"
type textarea "I am completing the above steps but I have a question on Step 3. Create"
type textarea "x"
type textarea "I am completing the above steps but I have a question on Step 3. Create t"
type textarea "x"
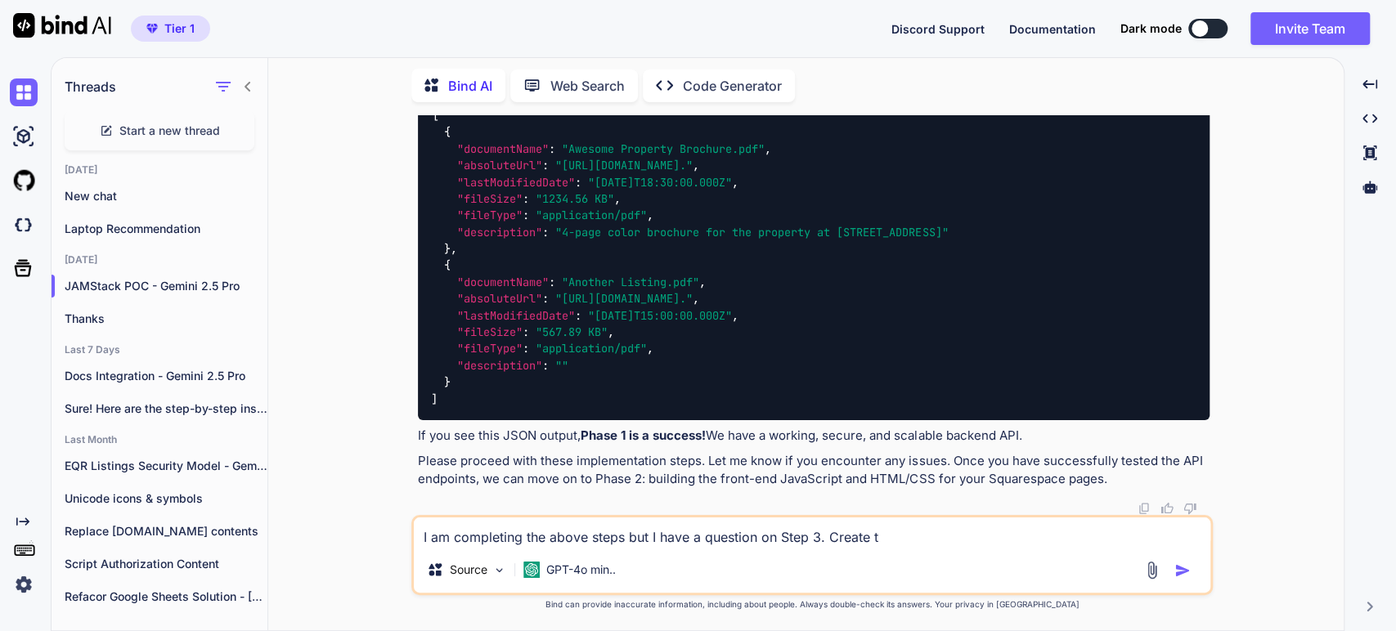
type textarea "I am completing the above steps but I have a question on Step 3. Create th"
type textarea "x"
type textarea "I am completing the above steps but I have a question on Step 3. Create the"
type textarea "x"
type textarea "I am completing the above steps but I have a question on Step 3. Create the"
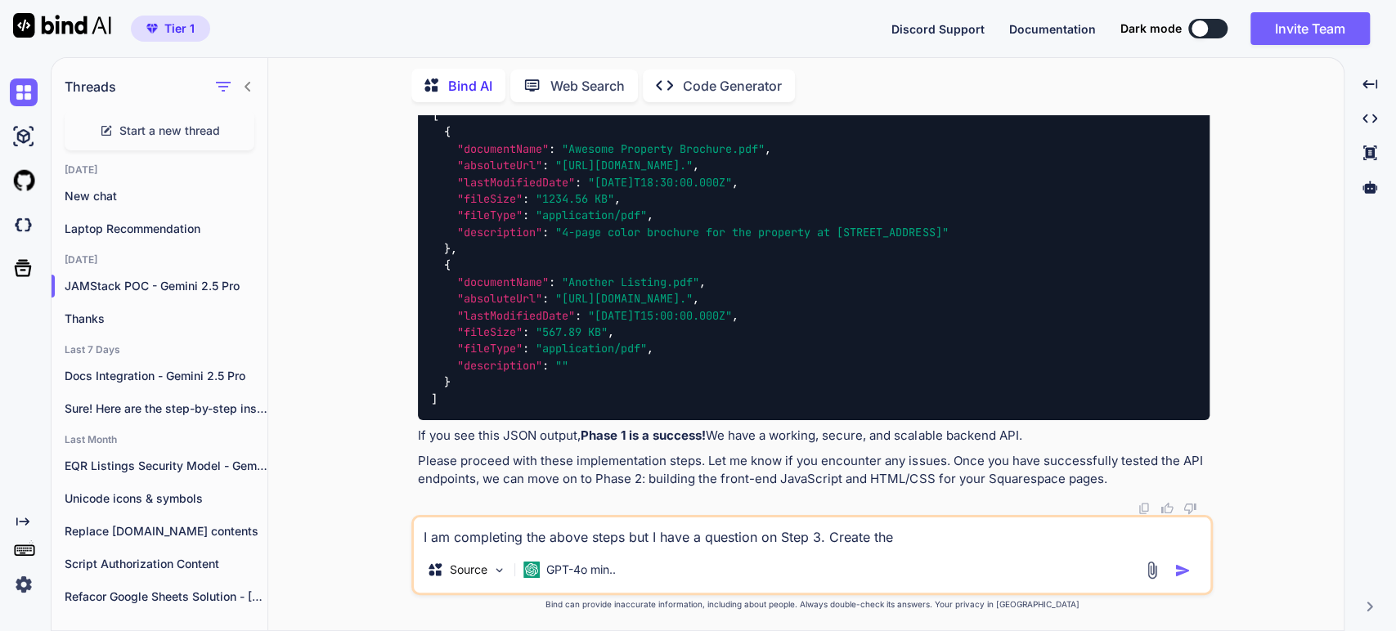
type textarea "x"
type textarea "I am completing the above steps but I have a question on Step 3. Create the S"
type textarea "x"
type textarea "I am completing the above steps but I have a question on Step 3. Create the Se"
type textarea "x"
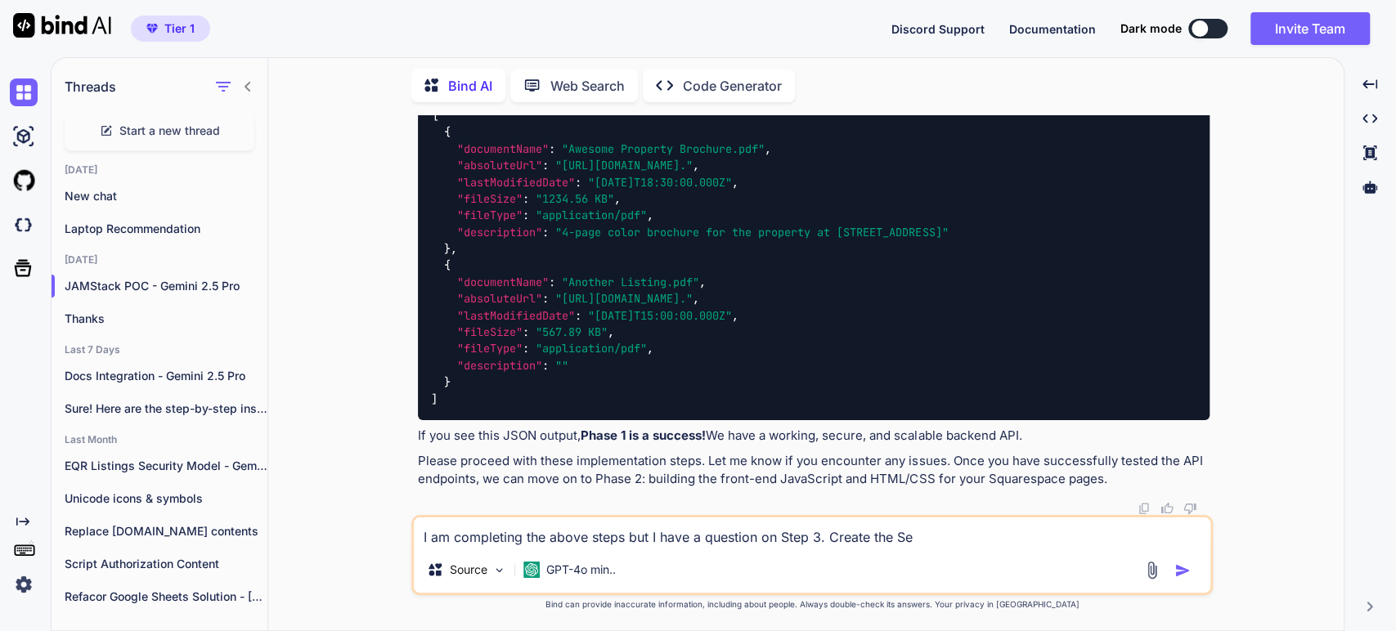
type textarea "I am completing the above steps but I have a question on Step 3. Create the Ser"
type textarea "x"
type textarea "I am completing the above steps but I have a question on Step 3. Create the Serv"
type textarea "x"
type textarea "I am completing the above steps but I have a question on Step 3. Create the Ser…"
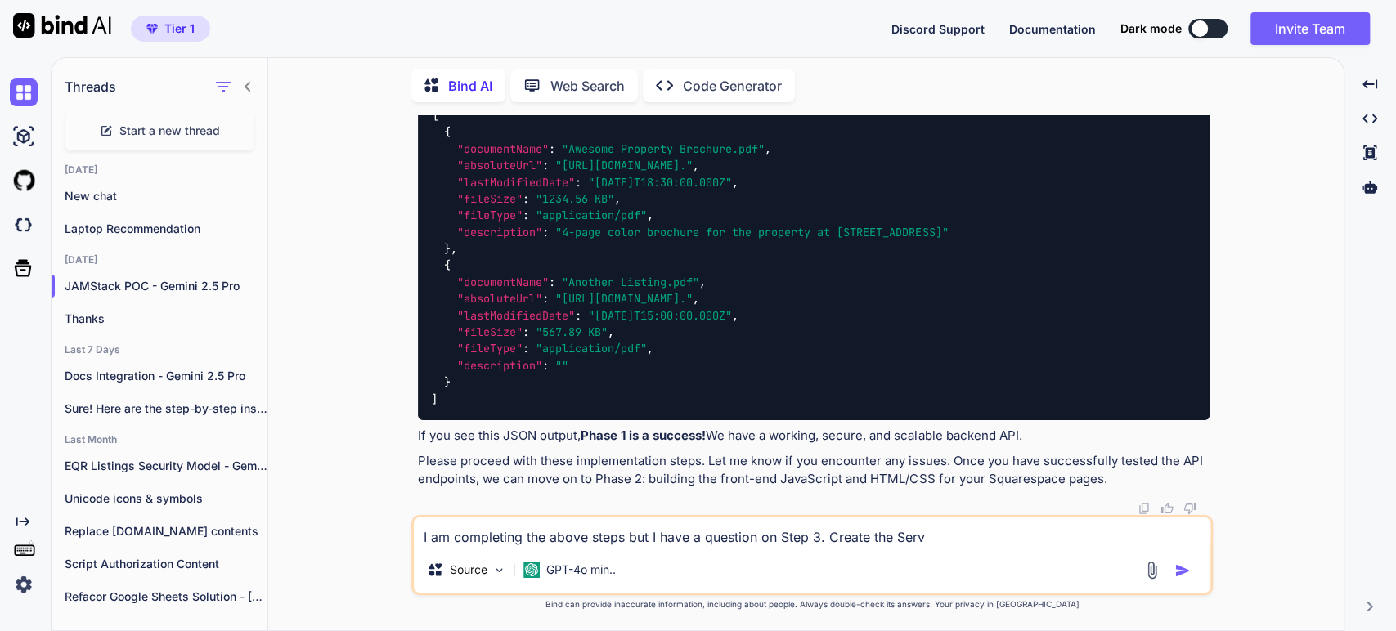
type textarea "x"
type textarea "I am completing the above steps but I have a question on Step 3. Create the Ser…"
type textarea "x"
type textarea "I am completing the above steps but I have a question on Step 3. Create the Ser…"
type textarea "x"
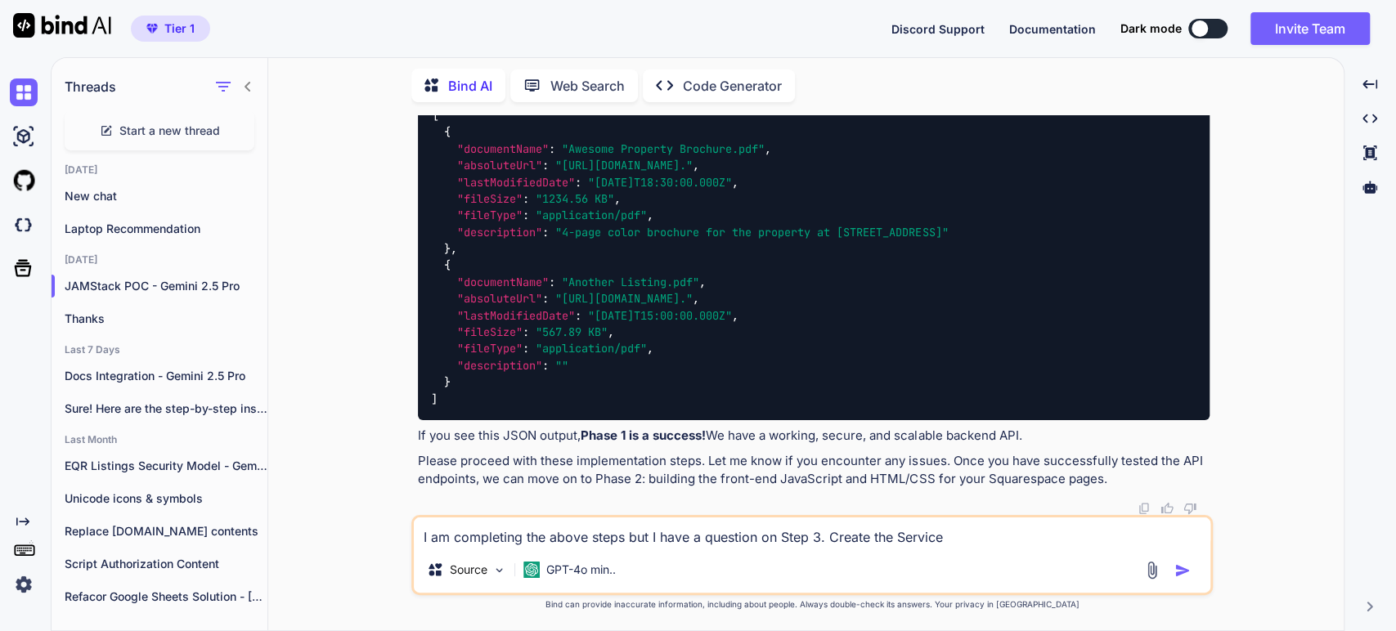
type textarea "I am completing the above steps but I have a question on Step 3. Create the Ser…"
type textarea "x"
type textarea "I am completing the above steps but I have a question on Step 3. Create the Ser…"
type textarea "x"
type textarea "I am completing the above steps but I have a question on Step 3. Create the Ser…"
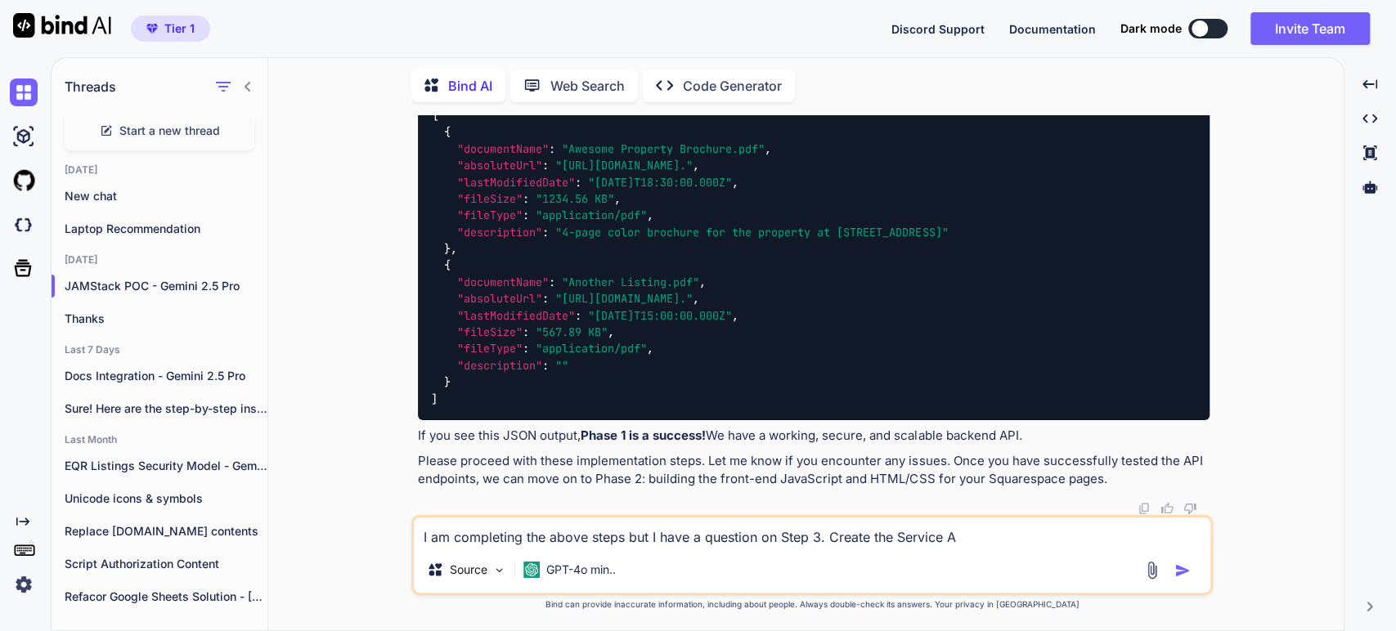
type textarea "x"
type textarea "I am completing the above steps but I have a question on Step 3. Create the Ser…"
type textarea "x"
type textarea "I am completing the above steps but I have a question on Step 3. Create the Ser…"
type textarea "x"
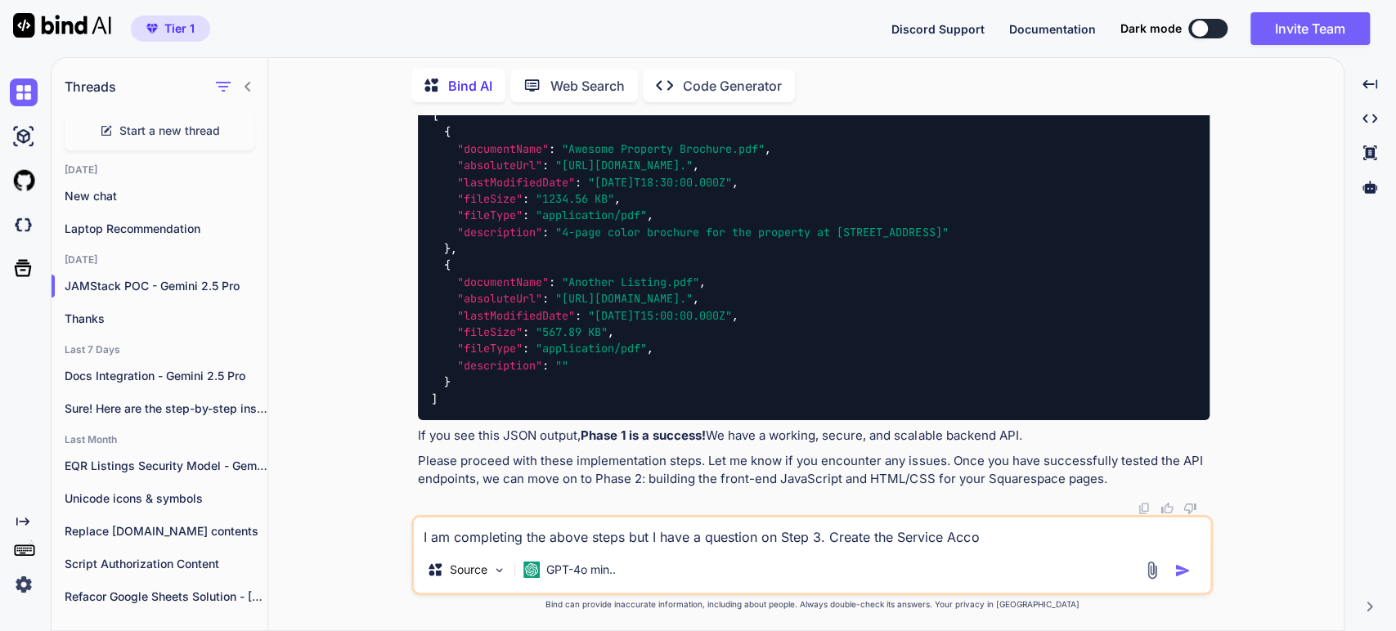
type textarea "I am completing the above steps but I have a question on Step 3. Create the Ser…"
type textarea "x"
type textarea "I am completing the above steps but I have a question on Step 3. Create the Ser…"
type textarea "x"
type textarea "I am completing the above steps but I have a question on Step 3. Create the Ser…"
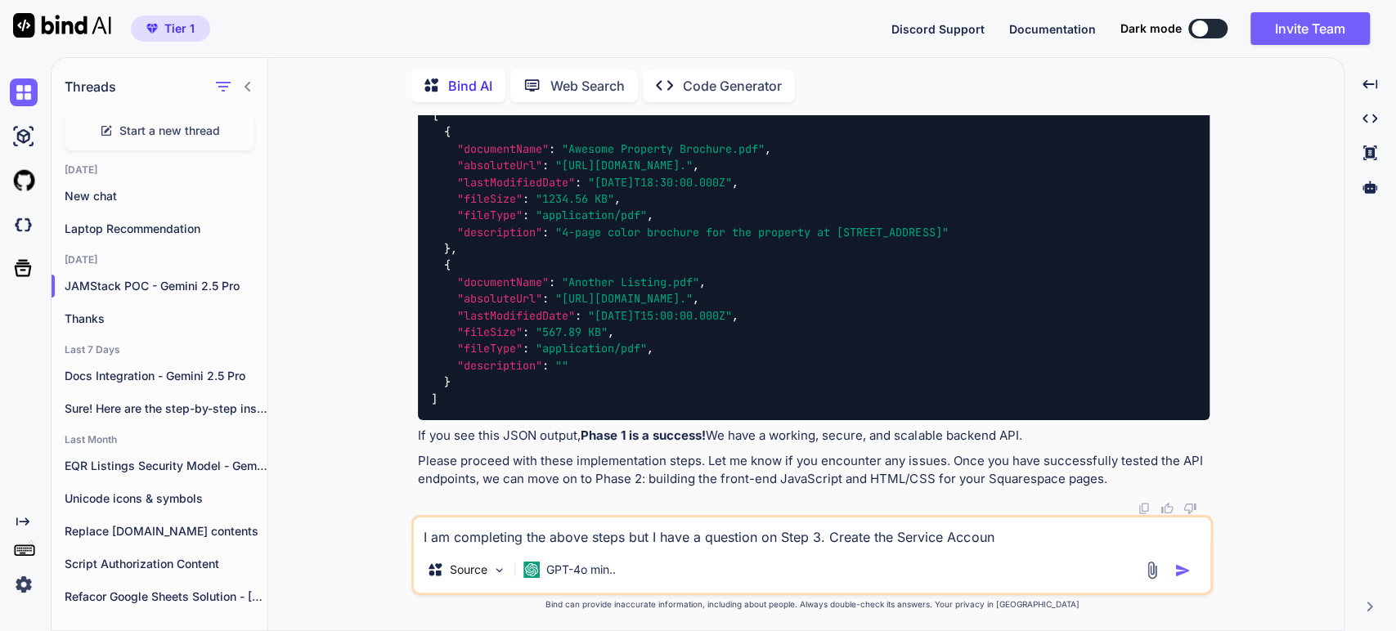
type textarea "x"
type textarea "I am completing the above steps but I have a question on Step 3. Create the Ser…"
type textarea "x"
type textarea "I am completing the above steps but I have a question on Step 3. Create the Ser…"
type textarea "x"
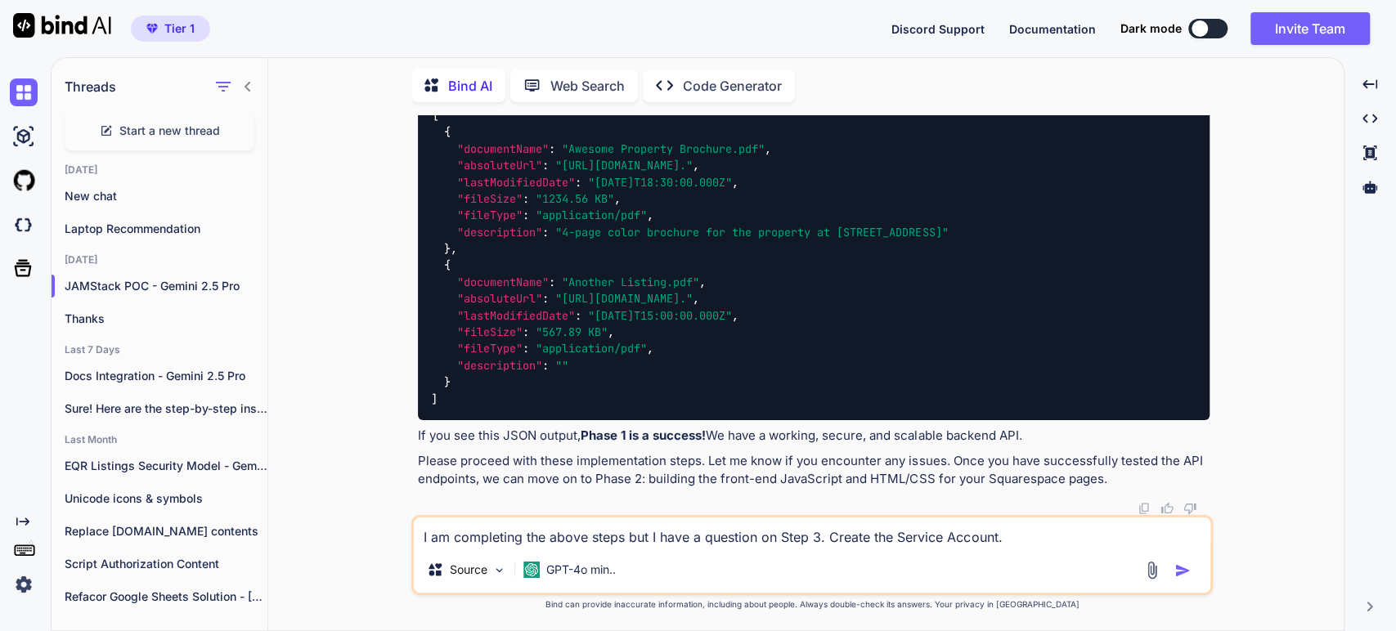
type textarea "I am completing the above steps but I have a question on Step 3. Create the Ser…"
type textarea "x"
type textarea "I am completing the above steps but I have a question on Step 3. Create the Ser…"
type textarea "x"
type textarea "I am completing the above steps but I have a question on Step 3. Create the Ser…"
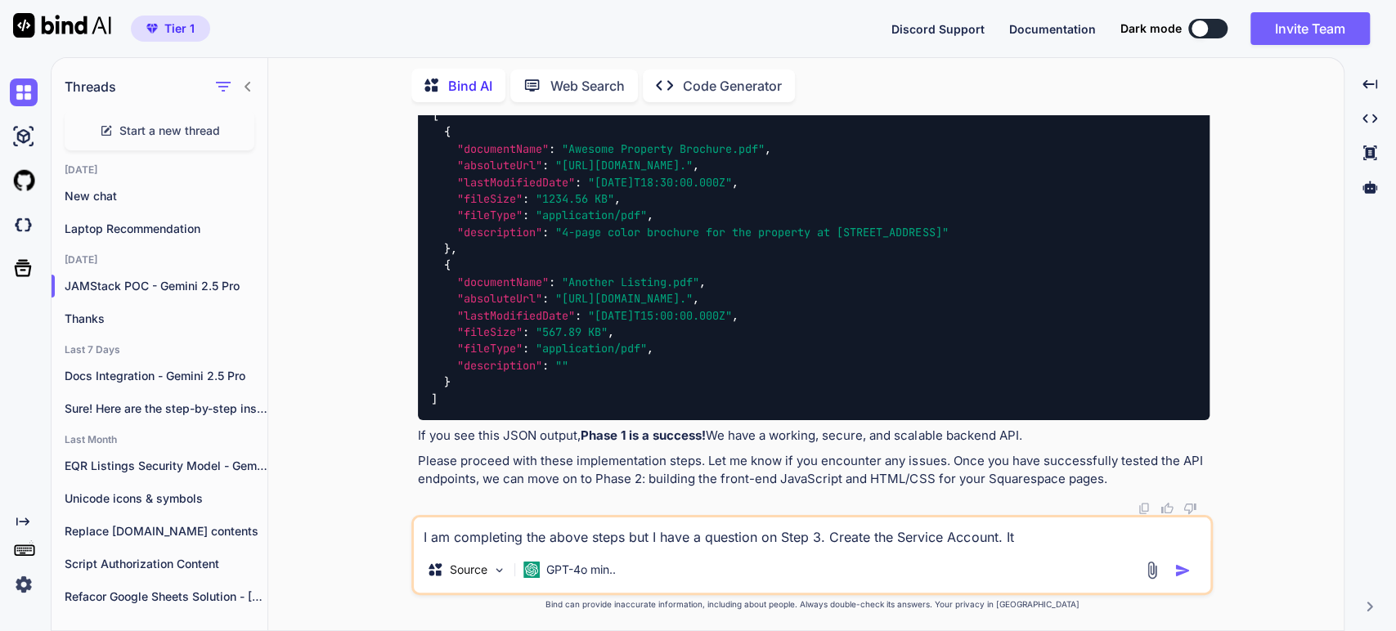
type textarea "x"
type textarea "I am completing the above steps but I have a question on Step 3. Create the Ser…"
type textarea "x"
type textarea "I am completing the above steps but I have a question on Step 3. Create the Ser…"
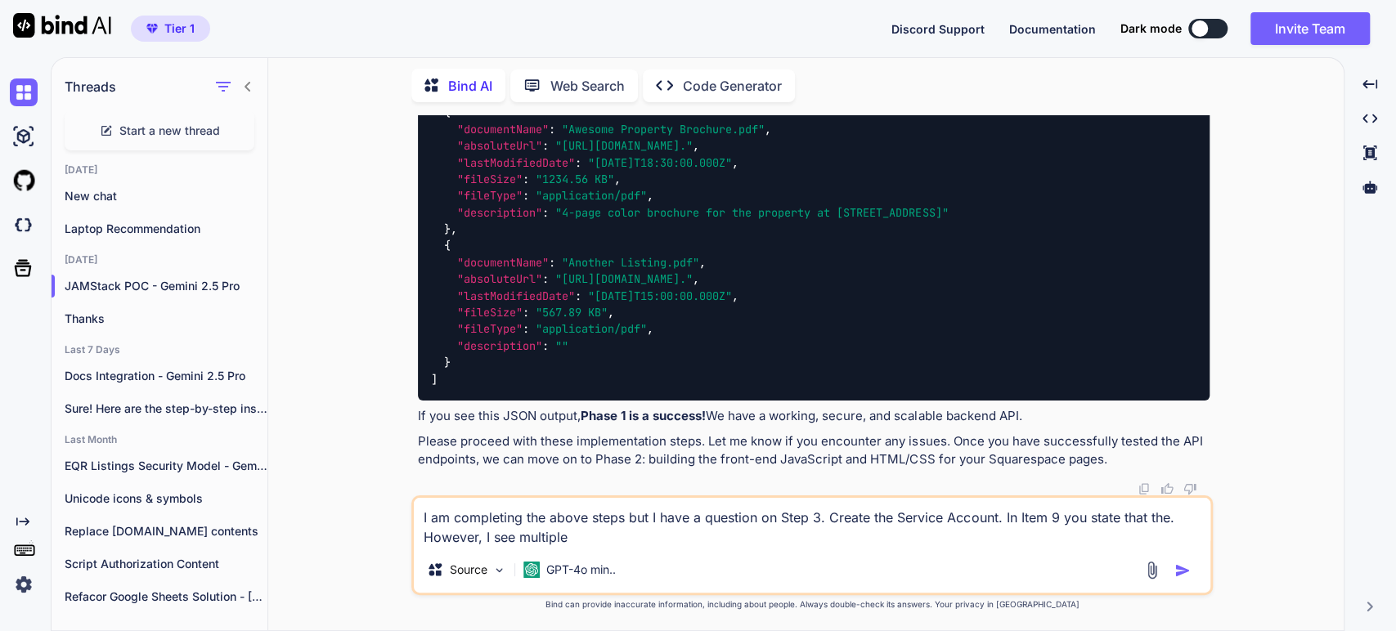
click at [529, 535] on textarea "I am completing the above steps but I have a question on Step 3. Create the Ser…" at bounding box center [812, 522] width 796 height 49
click at [529, 534] on textarea "I am completing the above steps but I have a question on Step 3. Create the Ser…" at bounding box center [812, 522] width 796 height 49
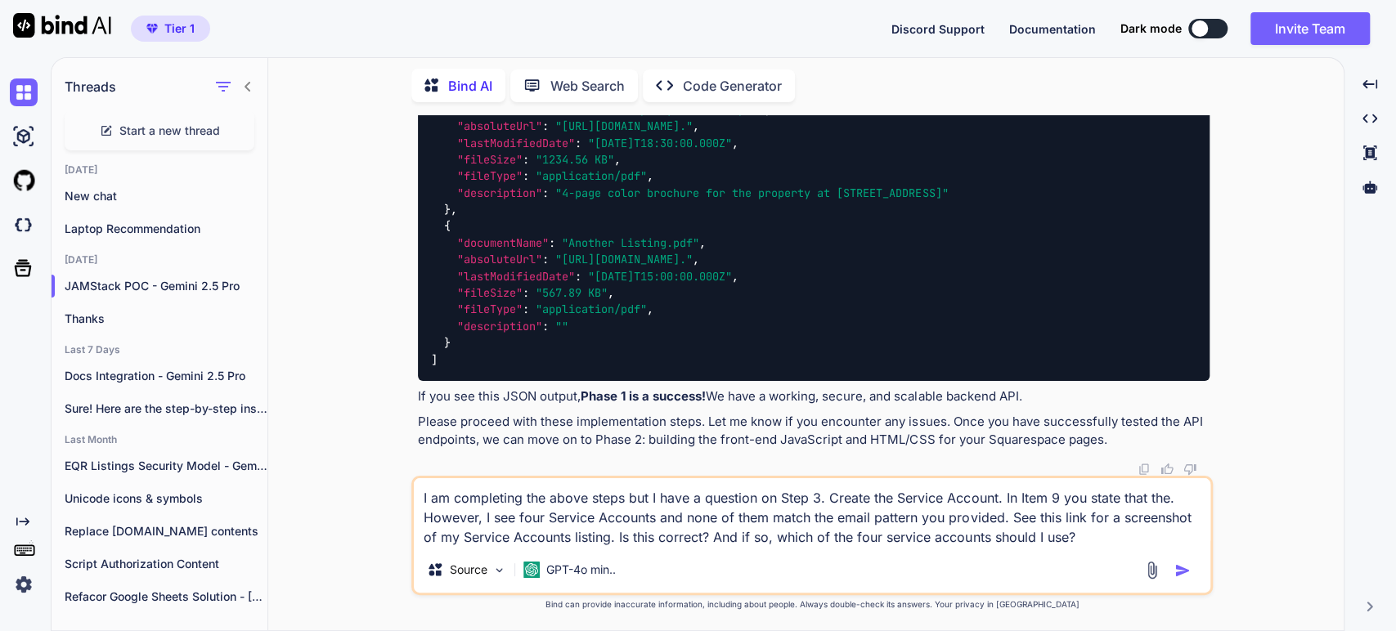
click at [1169, 502] on textarea "I am completing the above steps but I have a question on Step 3. Create the Ser…" at bounding box center [812, 512] width 796 height 69
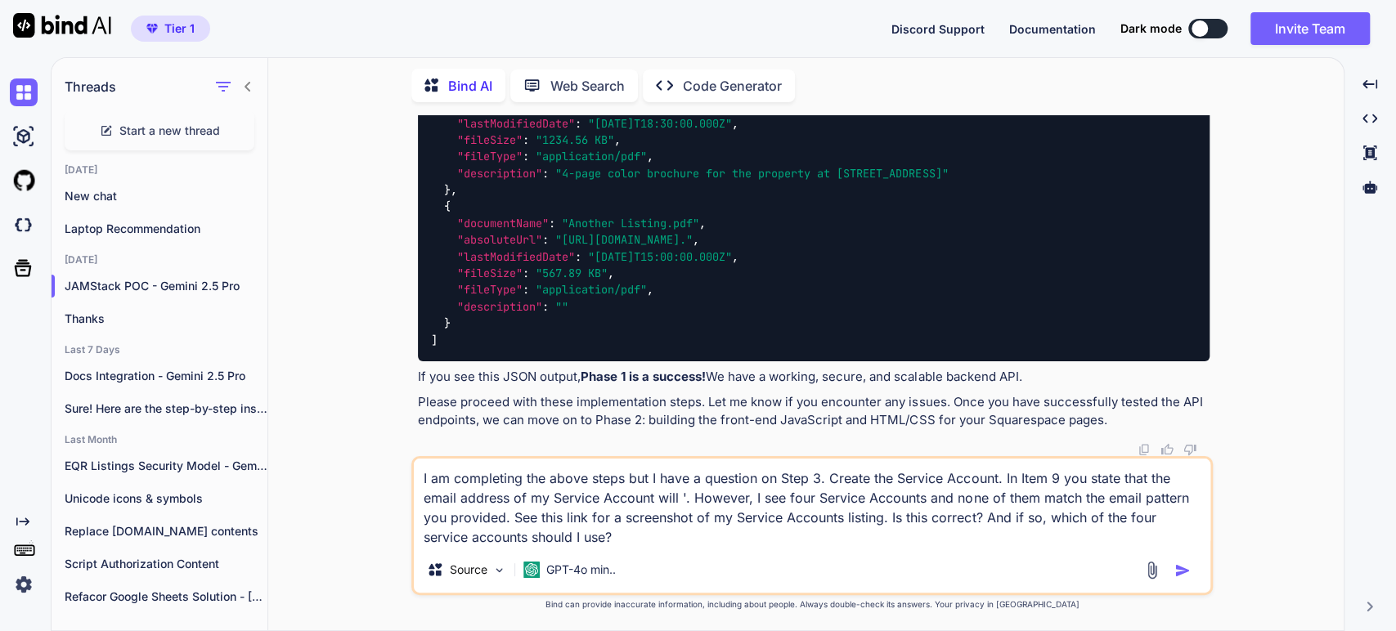
paste textarea "(it will look like eqr-docs-integration-reader@<your-project-id>.[DOMAIN_NAME])"
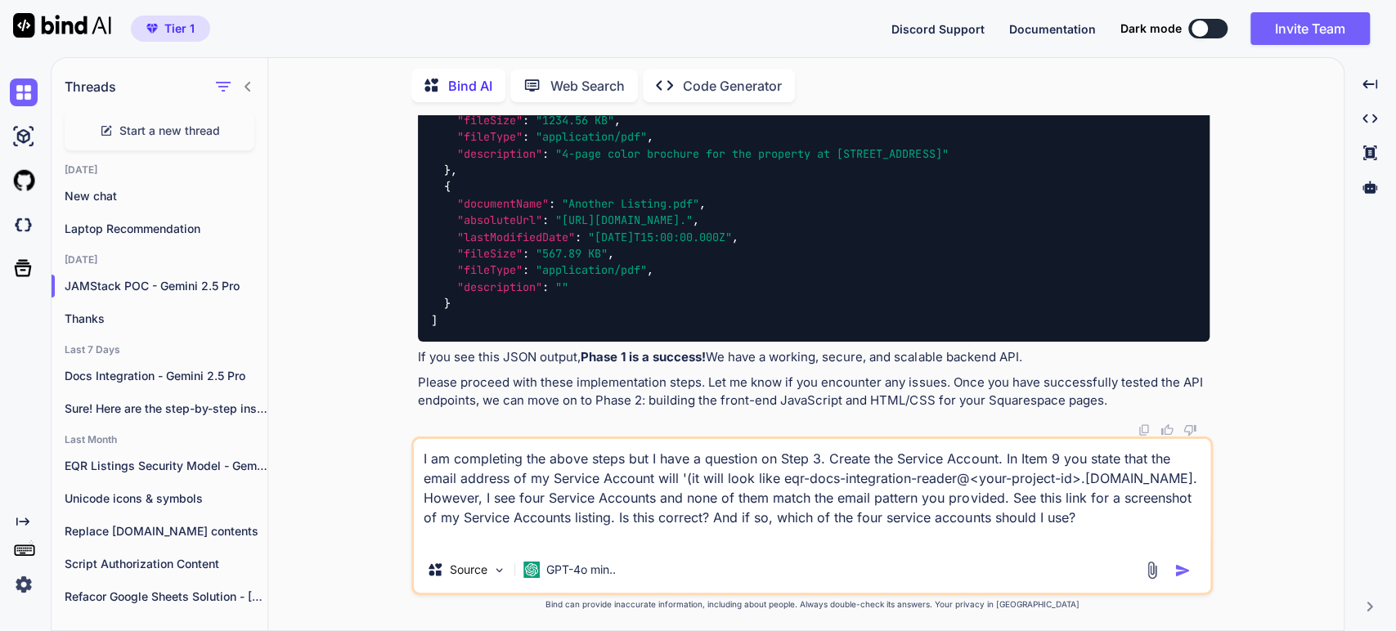
click at [661, 479] on textarea "I am completing the above steps but I have a question on Step 3. Create the Ser…" at bounding box center [812, 493] width 796 height 108
click at [675, 478] on textarea "I am completing the above steps but I have a question on Step 3. Create the Ser…" at bounding box center [812, 493] width 796 height 108
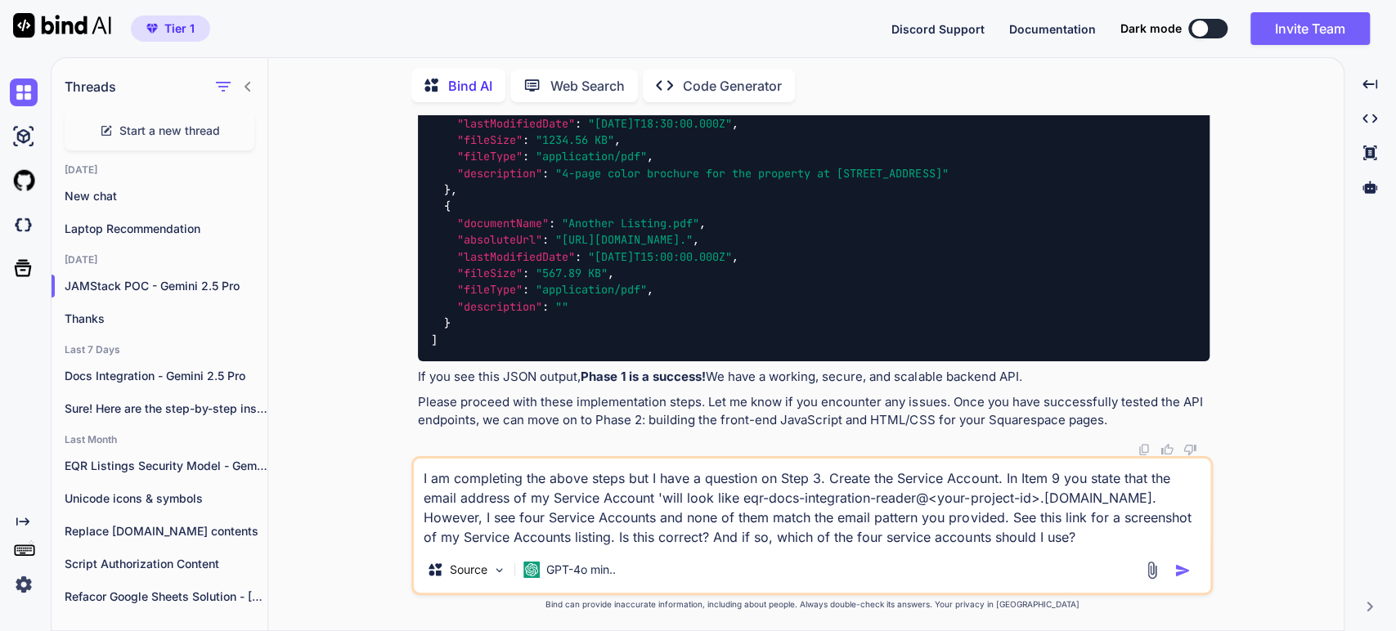
click at [616, 540] on textarea "I am completing the above steps but I have a question on Step 3. Create the Ser…" at bounding box center [812, 503] width 796 height 88
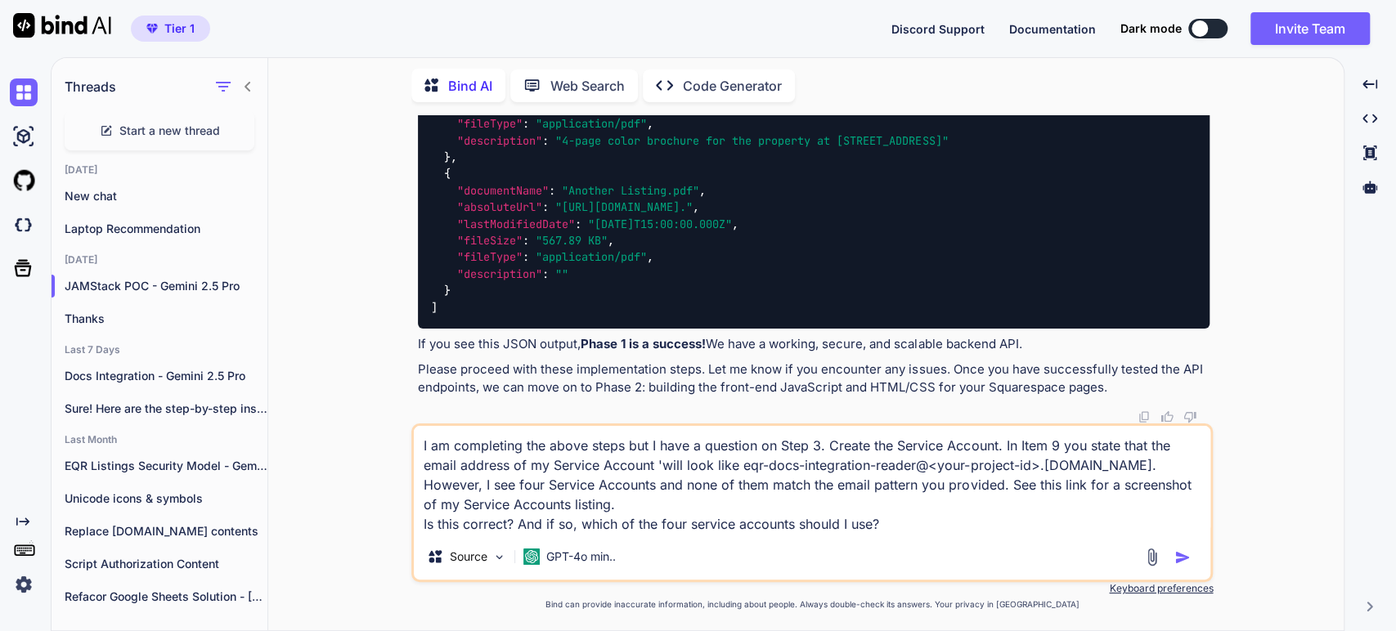
click at [608, 500] on textarea "I am completing the above steps but I have a question on Step 3. Create the Ser…" at bounding box center [812, 480] width 796 height 108
paste textarea "[URL][DOMAIN_NAME]"
drag, startPoint x: 517, startPoint y: 520, endPoint x: 406, endPoint y: 567, distance: 120.1
click at [410, 557] on div "You Bind AI Excellent. This is a well-defined and thoughtful plan. Your detaile…" at bounding box center [812, 372] width 1062 height 515
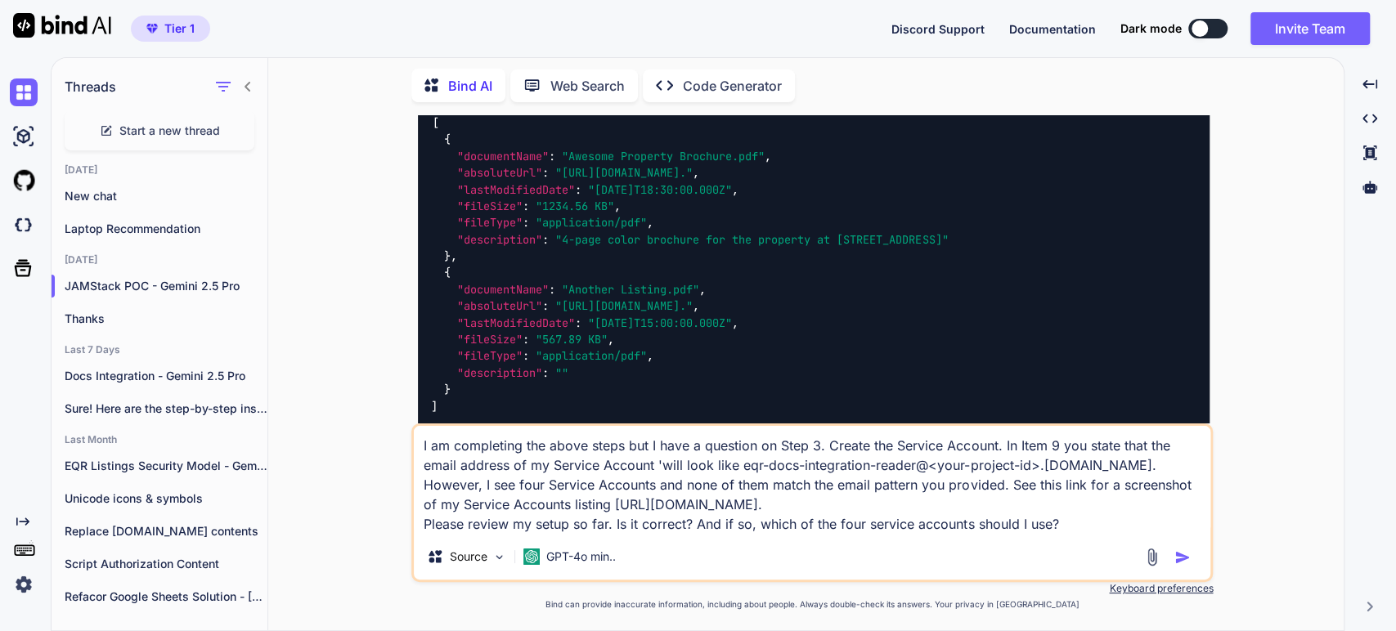
scroll to position [4239, 0]
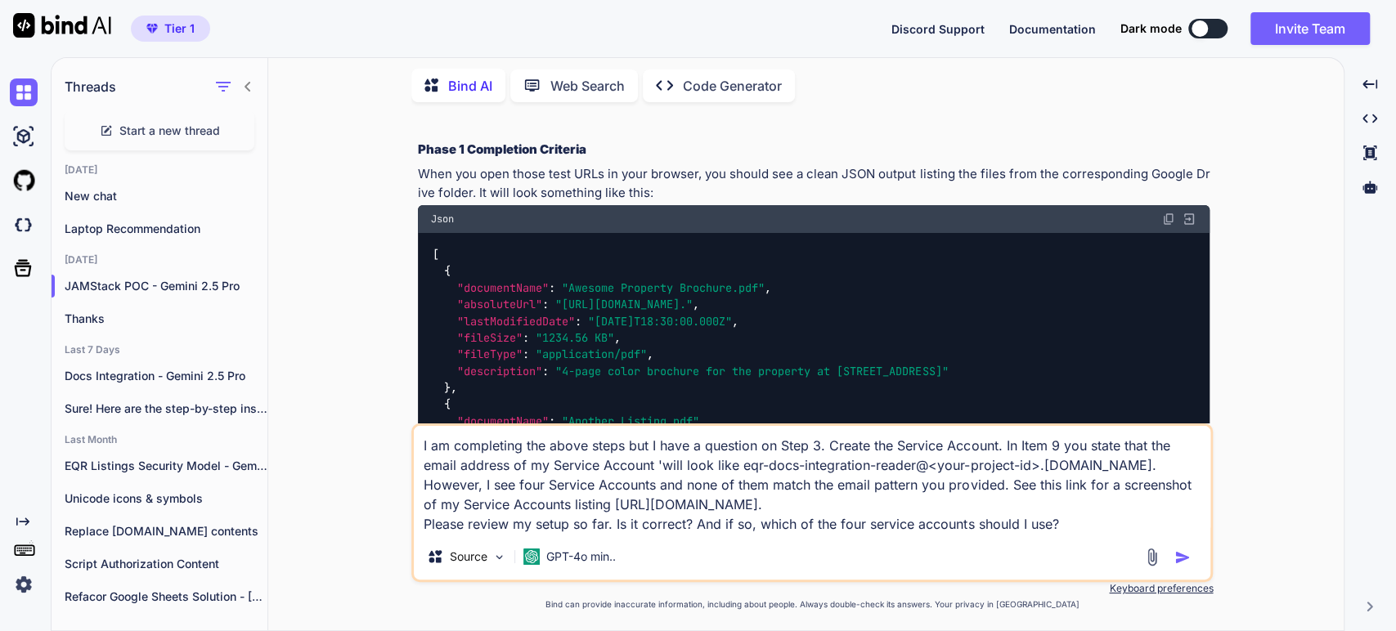
click at [1107, 521] on textarea "I am completing the above steps but I have a question on Step 3. Create the Ser…" at bounding box center [812, 480] width 796 height 108
click at [1183, 558] on img "button" at bounding box center [1182, 557] width 16 height 16
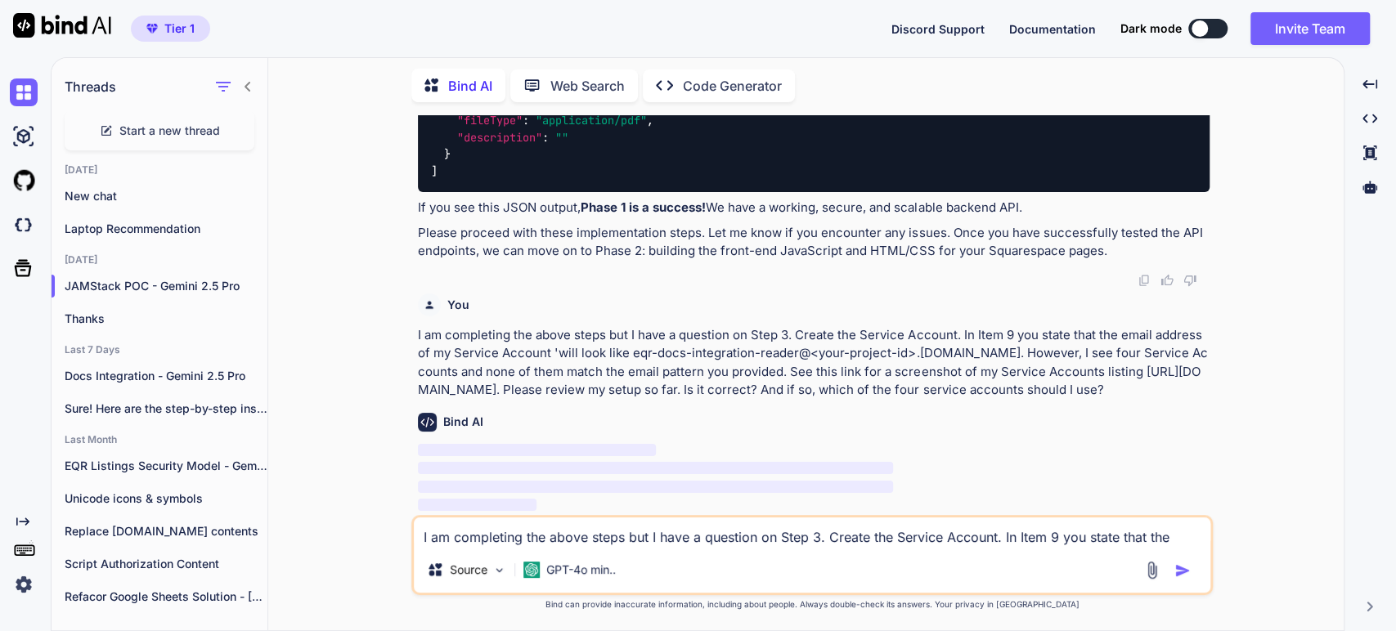
scroll to position [5102, 0]
drag, startPoint x: 1177, startPoint y: 385, endPoint x: 350, endPoint y: 344, distance: 828.5
click at [350, 344] on div "You Bind AI Excellent. This is a well-defined and thoughtful plan. Your detaile…" at bounding box center [812, 372] width 1062 height 515
copy p "I am completing the above steps but I have a question on Step 3. Create the Ser…"
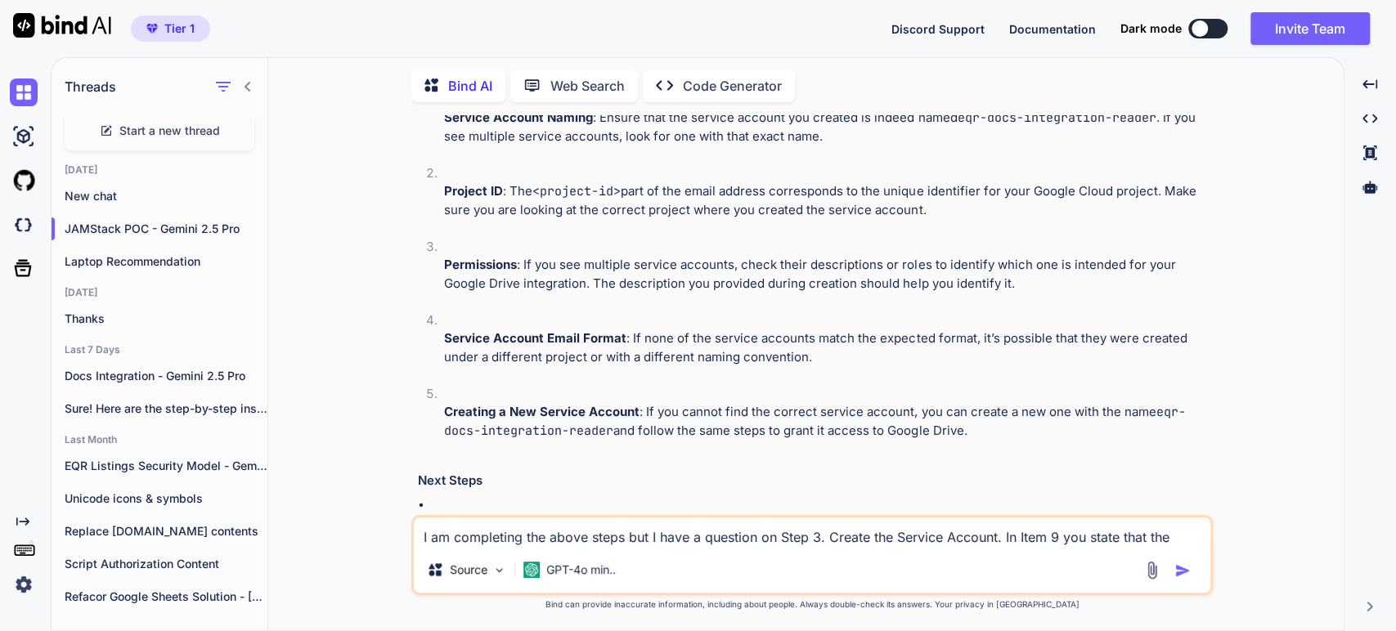
click at [692, 442] on div "Bind AI I can't view external links or images, but I can help you troubleshoot …" at bounding box center [813, 299] width 791 height 791
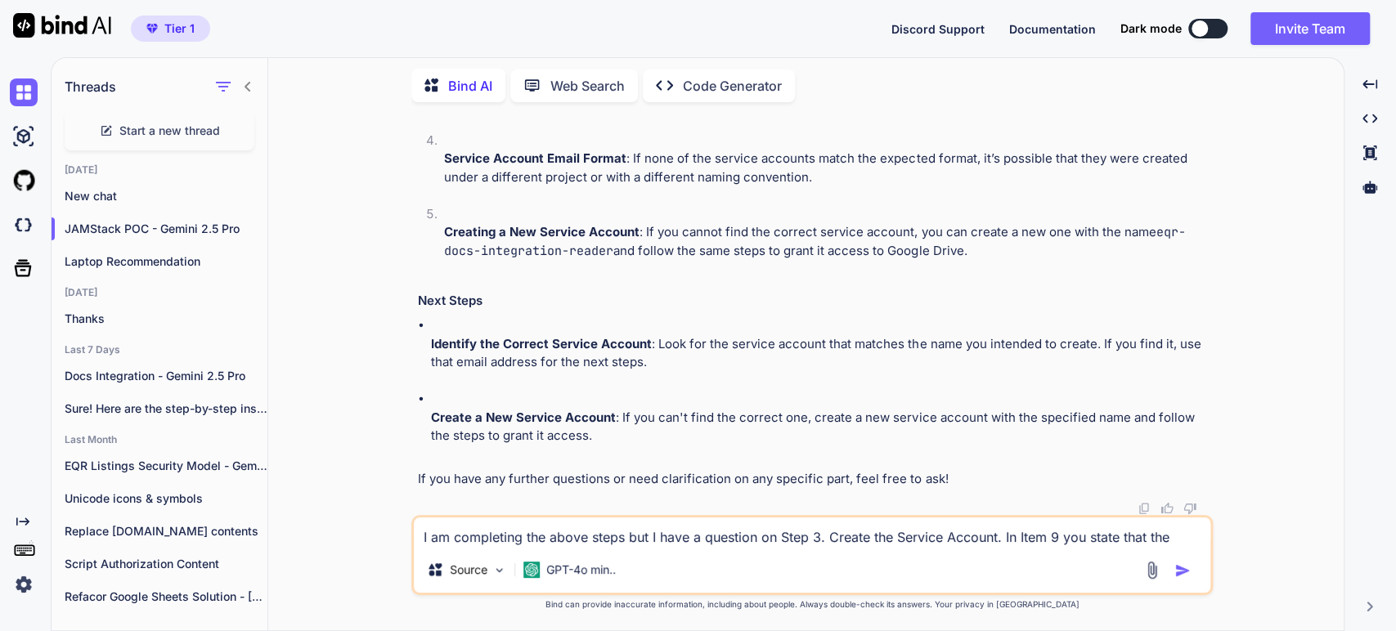
scroll to position [5375, 0]
click at [585, 20] on code "<project-id>" at bounding box center [576, 11] width 88 height 16
click at [645, 337] on strong "Identify the Correct Service Account" at bounding box center [541, 344] width 221 height 16
click at [886, 371] on li "Identify the Correct Service Account : Look for the service account that matche…" at bounding box center [820, 353] width 778 height 74
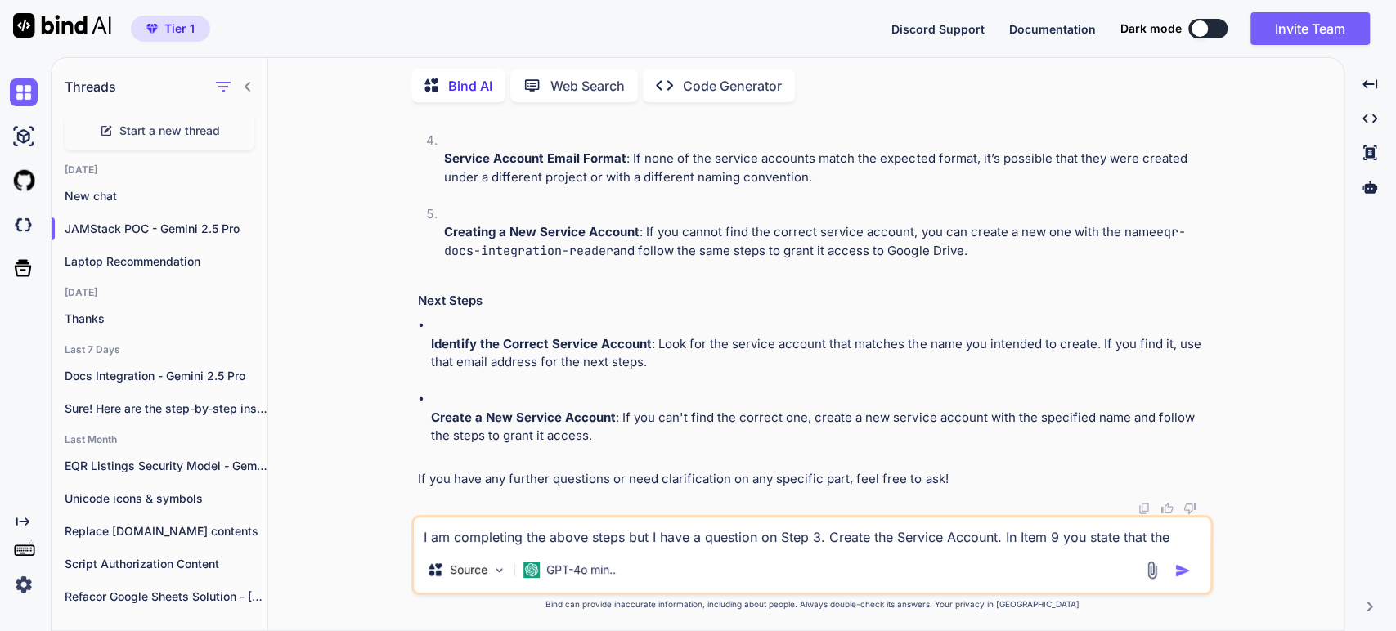
click at [947, 428] on p "Create a New Service Account : If you can't find the correct one, create a new …" at bounding box center [820, 427] width 778 height 37
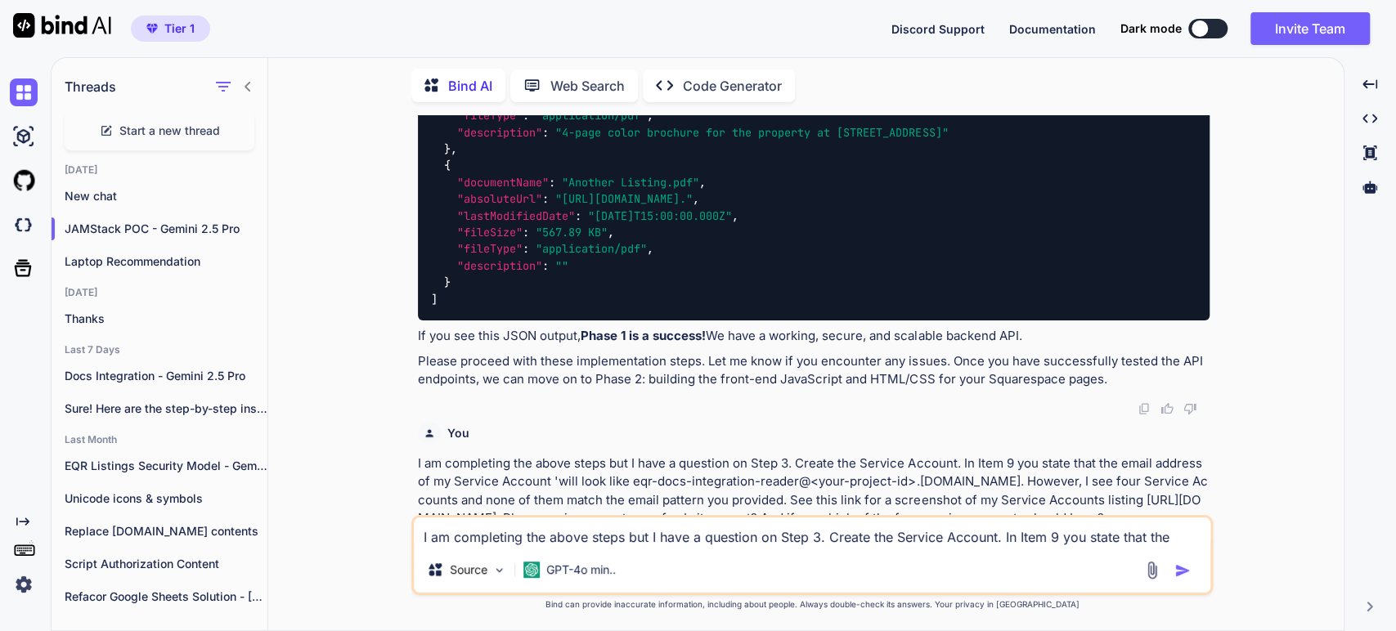
scroll to position [4416, 0]
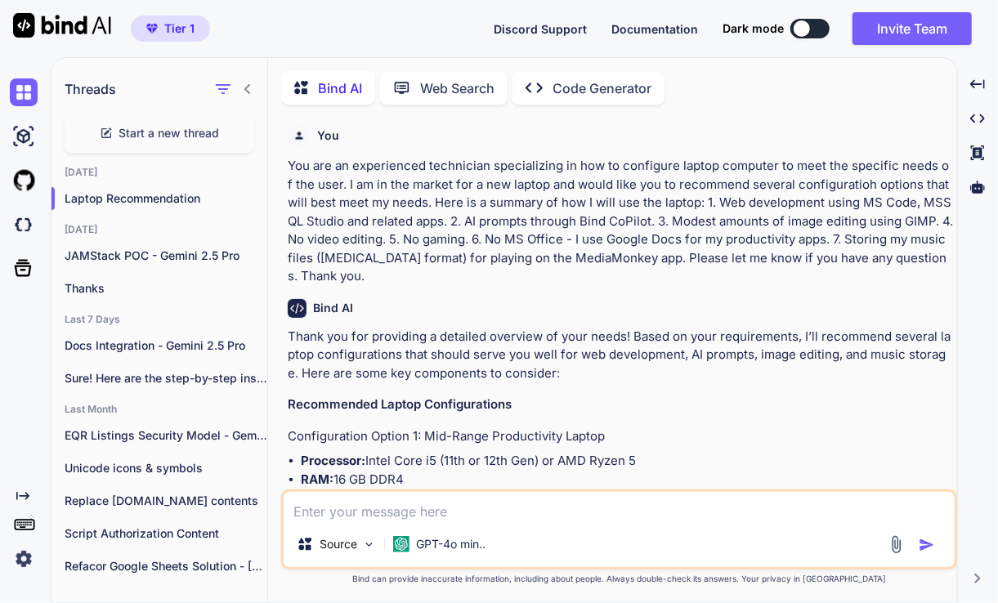
scroll to position [1423, 0]
